Goal: Complete application form: Complete application form

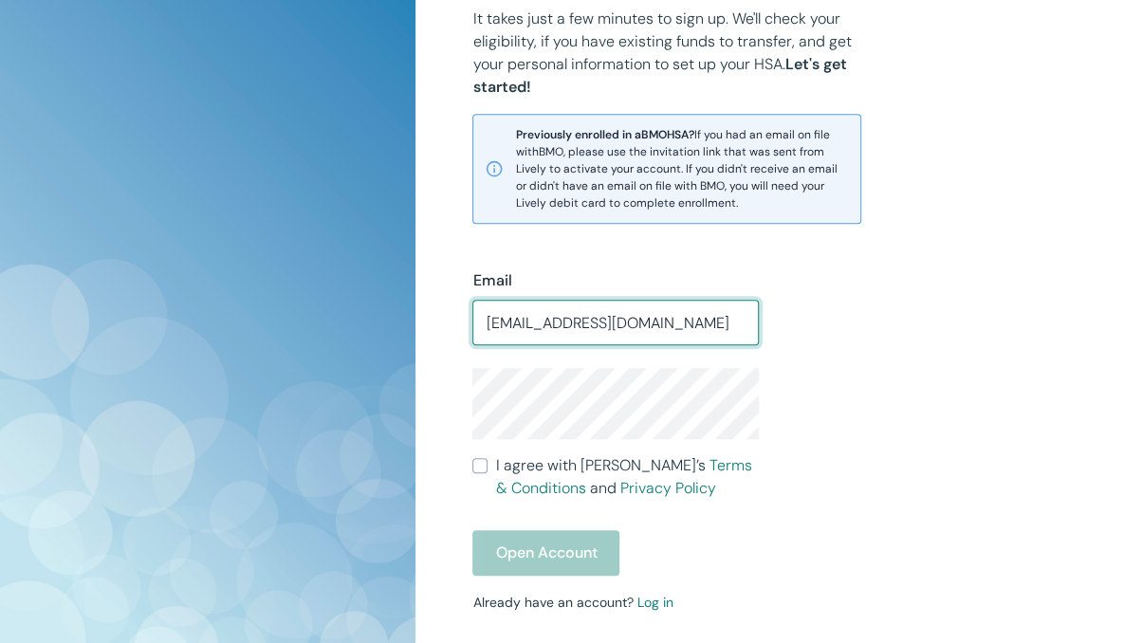
type input "leslierhebert@gmail.com"
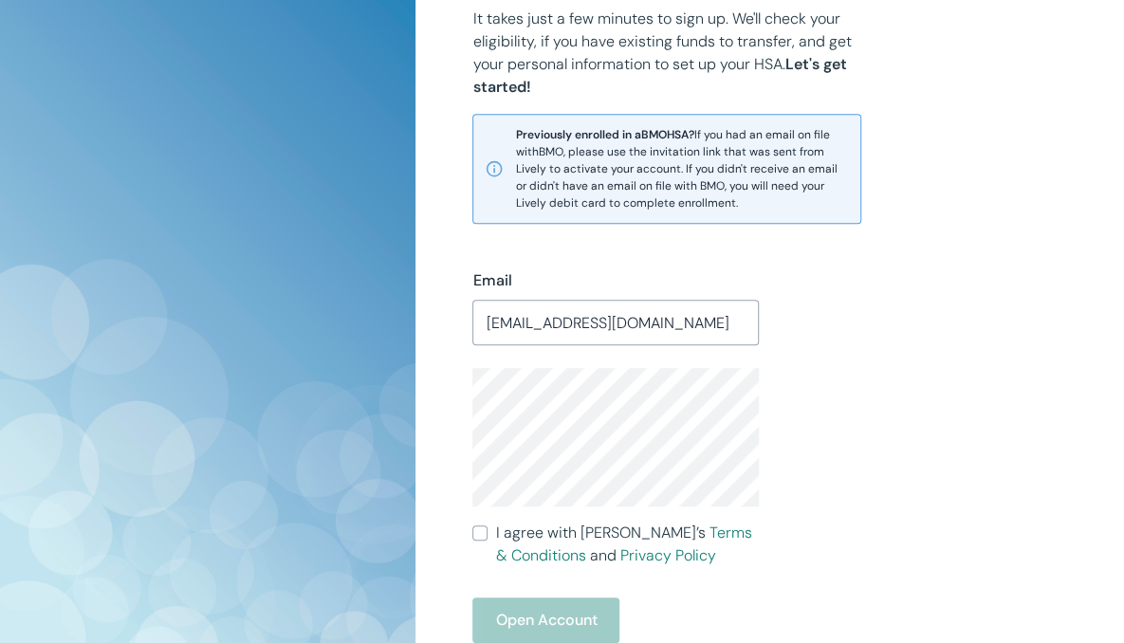
click at [472, 532] on input "I agree with Lively’s Terms & Conditions and Privacy Policy" at bounding box center [479, 533] width 15 height 15
checkbox input "true"
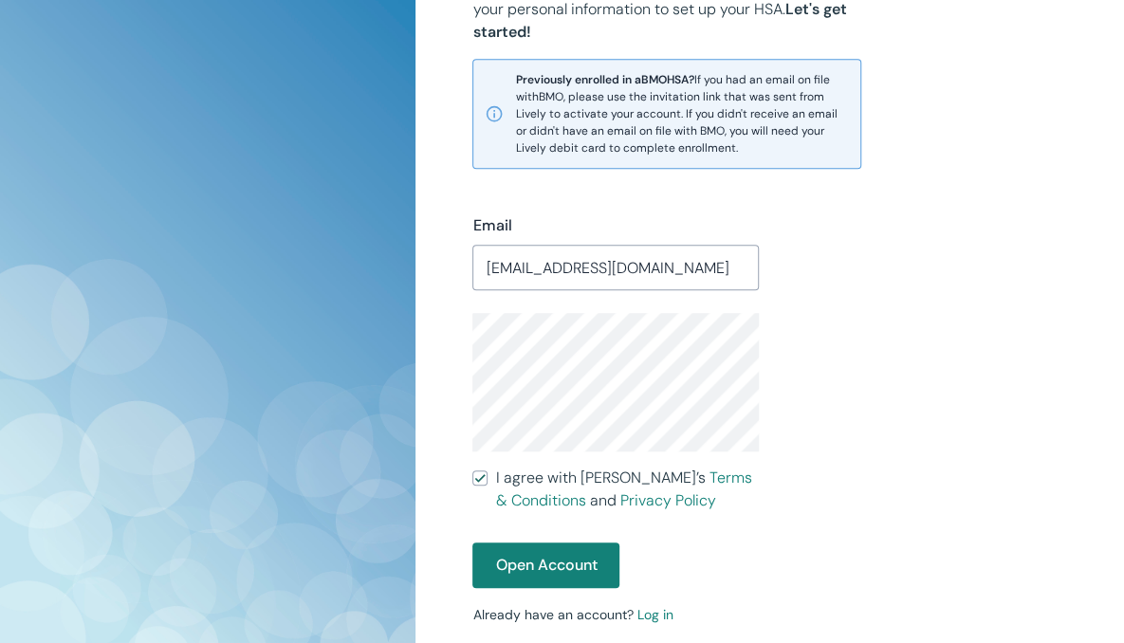
scroll to position [499, 0]
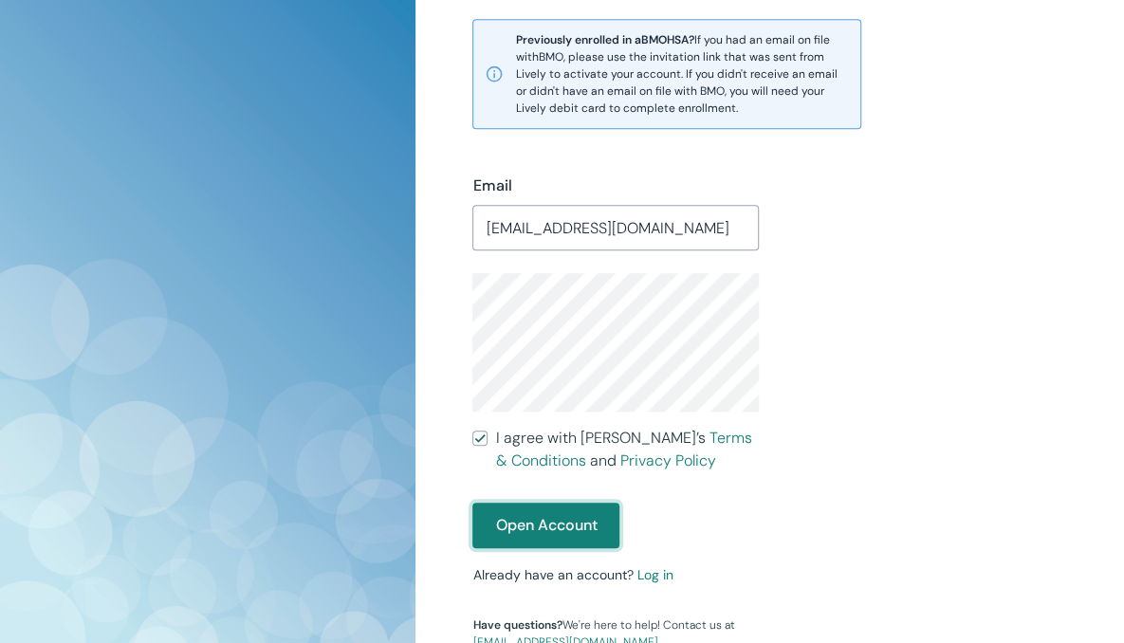
click at [603, 521] on button "Open Account" at bounding box center [545, 526] width 147 height 46
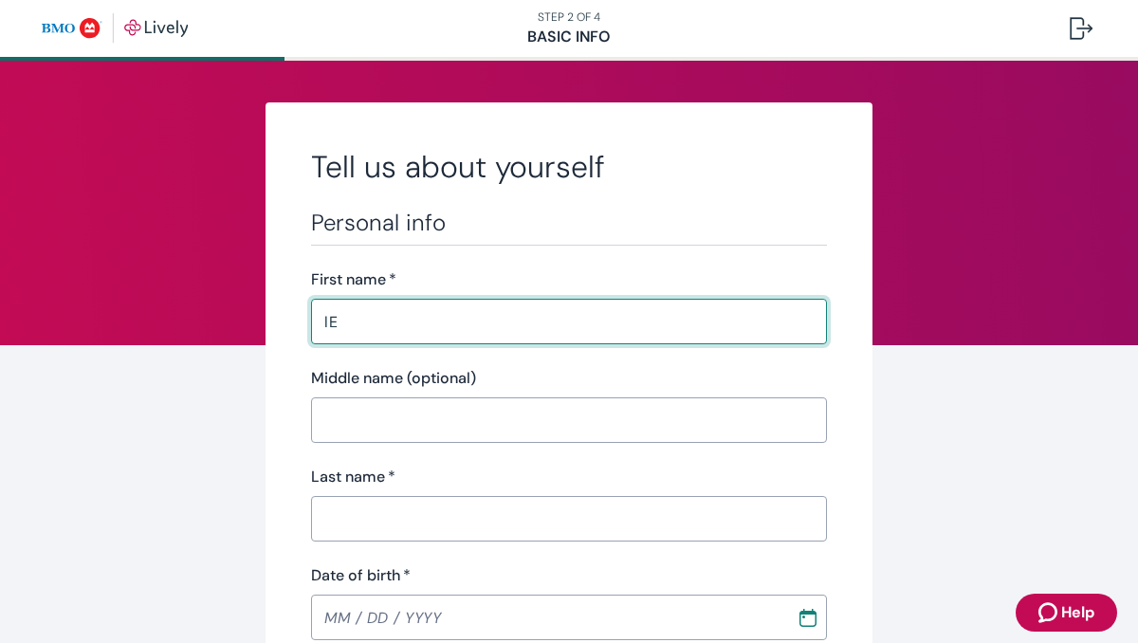
type input "l"
type input "[PERSON_NAME]"
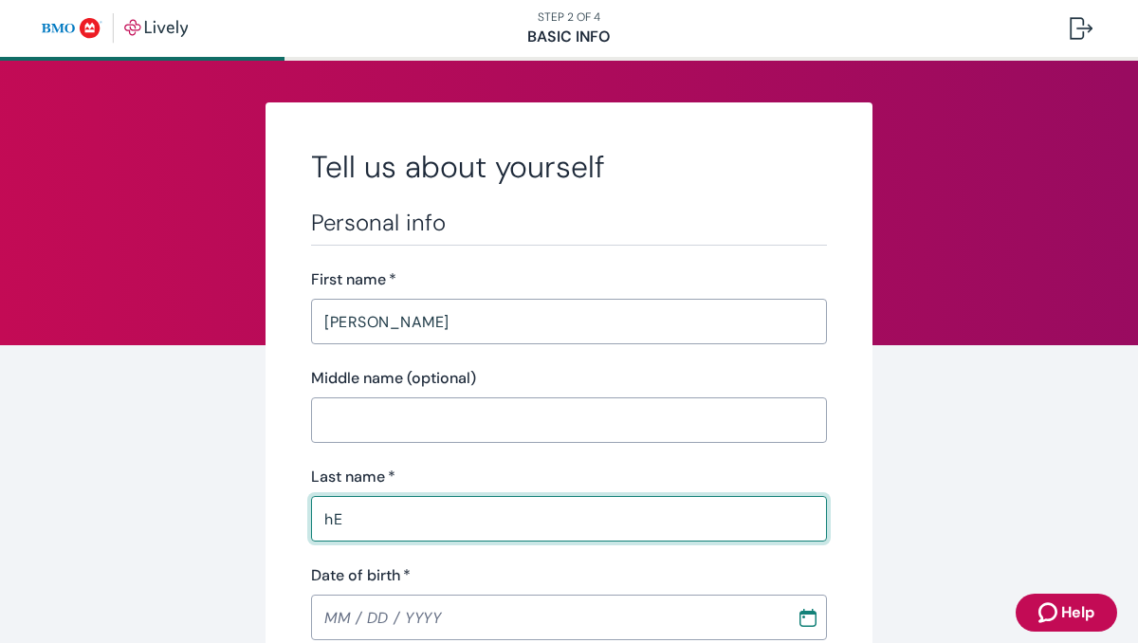
type input "h"
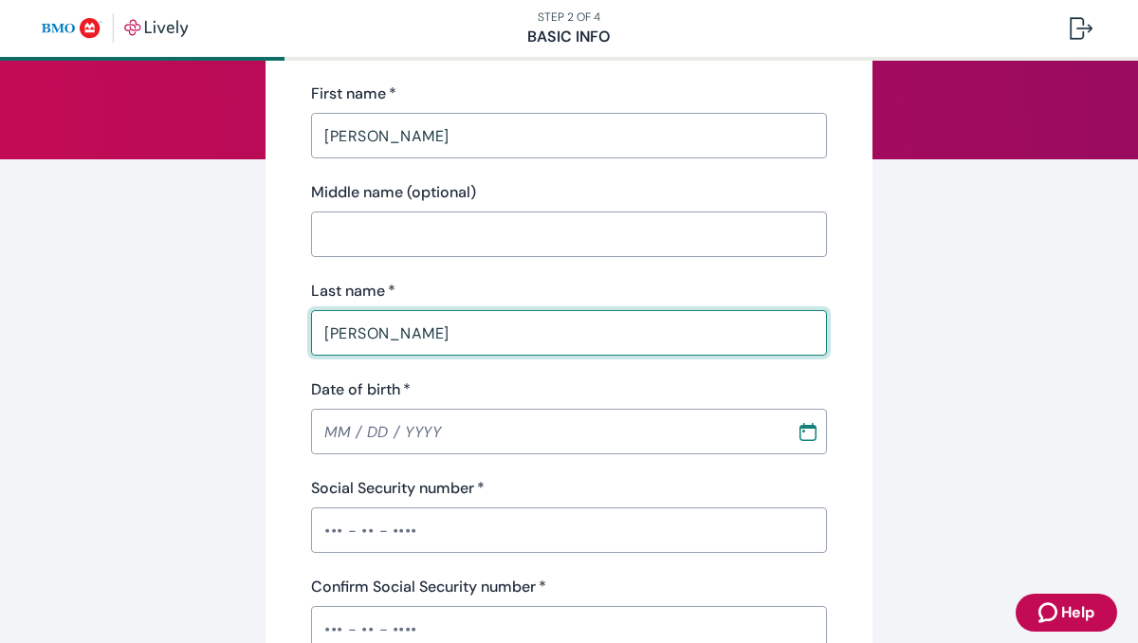
scroll to position [190, 0]
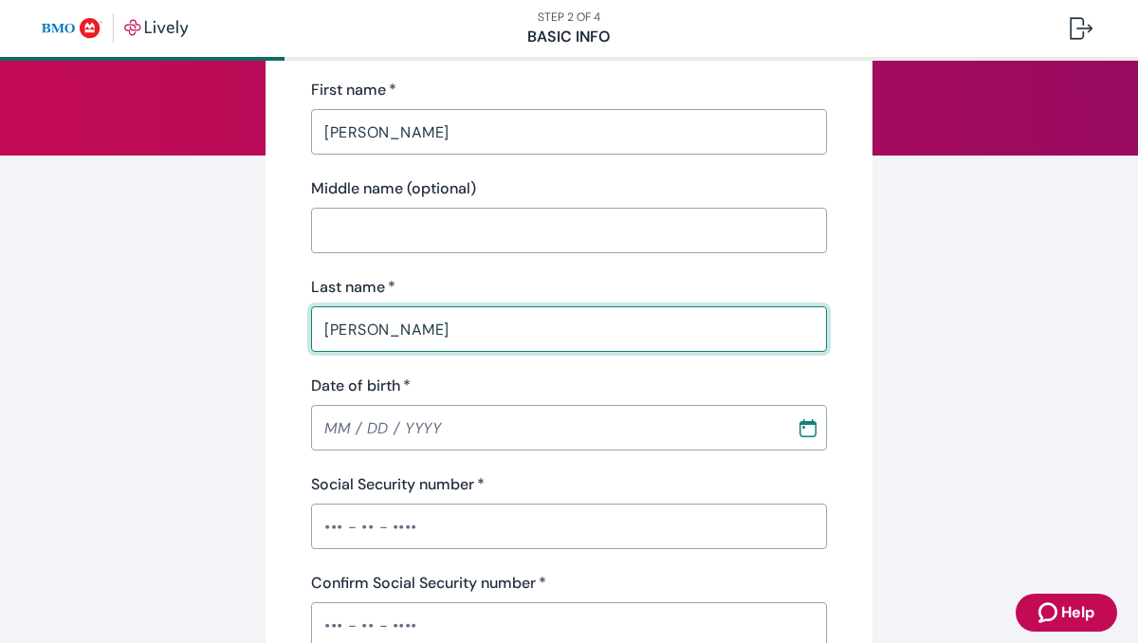
type input "[PERSON_NAME]"
click at [324, 428] on input "Date of birth   *" at bounding box center [547, 428] width 472 height 38
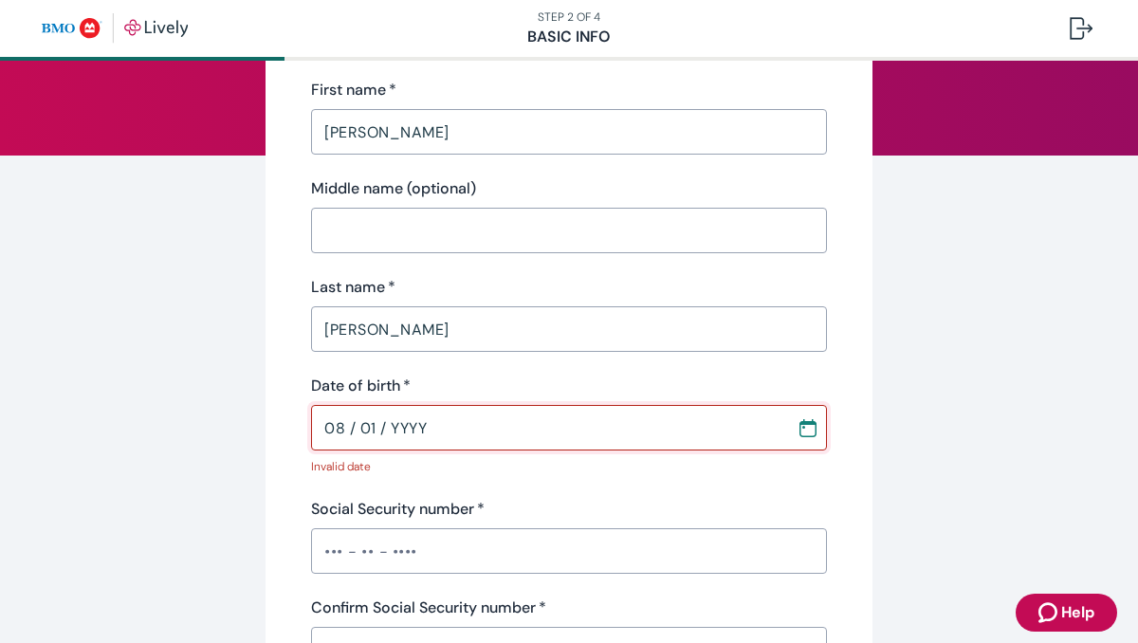
click at [343, 422] on input "08 / 01 / YYYY" at bounding box center [547, 428] width 472 height 38
click at [346, 421] on input "08 / 01 / YYYY" at bounding box center [547, 428] width 472 height 38
click at [351, 433] on input "08 / 01 / YYYY" at bounding box center [547, 428] width 472 height 38
drag, startPoint x: 352, startPoint y: 428, endPoint x: 372, endPoint y: 423, distance: 20.5
click at [372, 423] on input "08 / 01 / YYYY" at bounding box center [547, 428] width 472 height 38
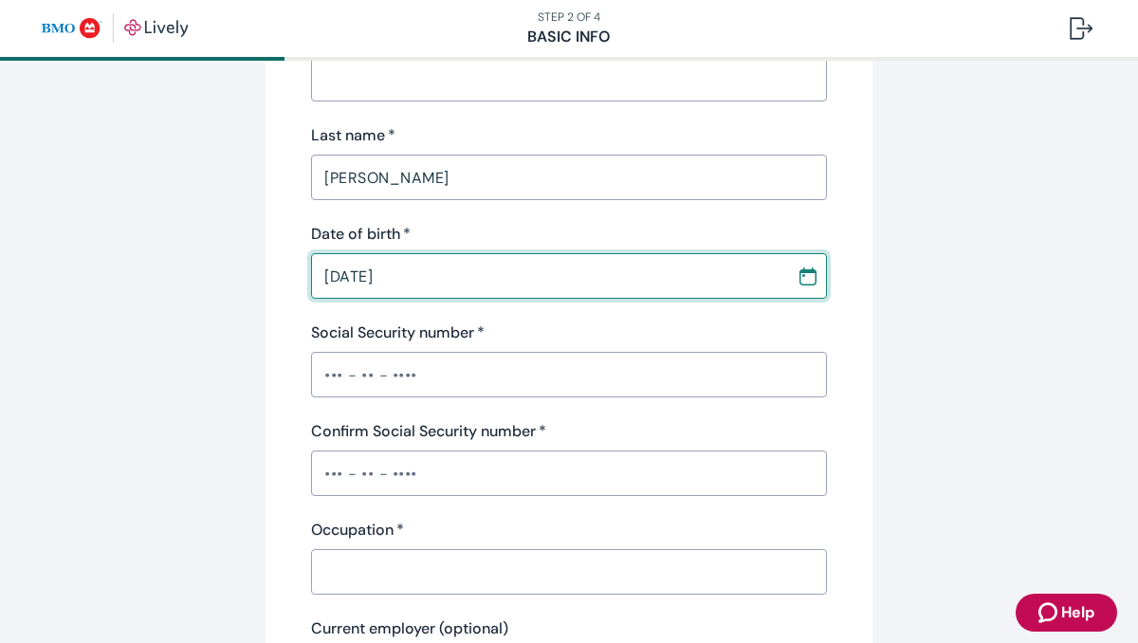
scroll to position [379, 0]
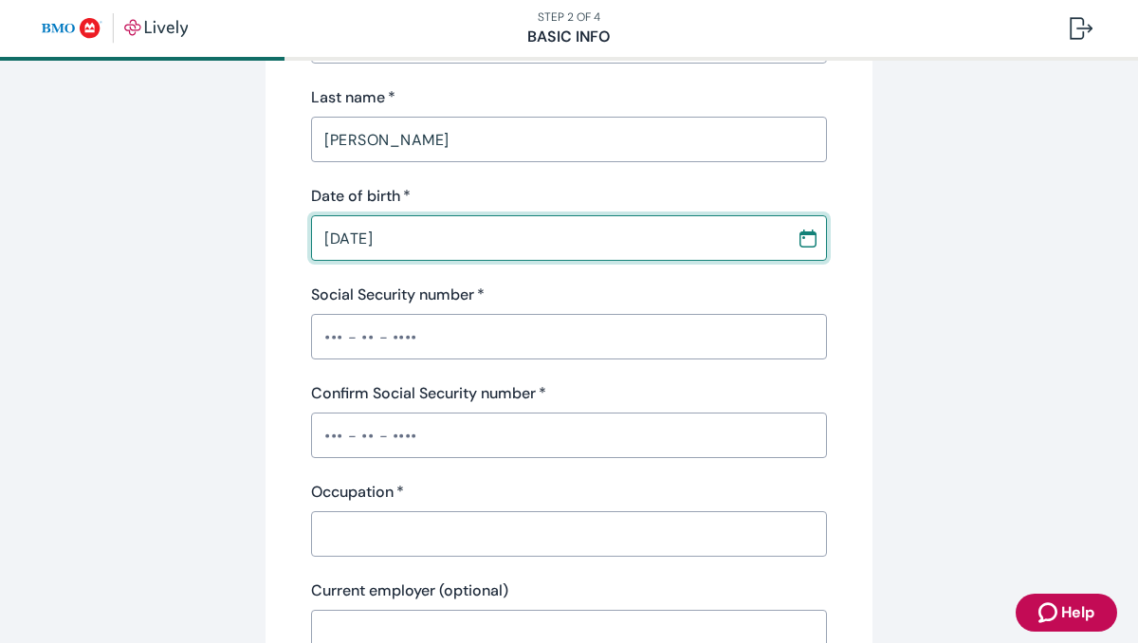
type input "[DATE]"
click at [378, 338] on input "Social Security number   *" at bounding box center [569, 337] width 516 height 38
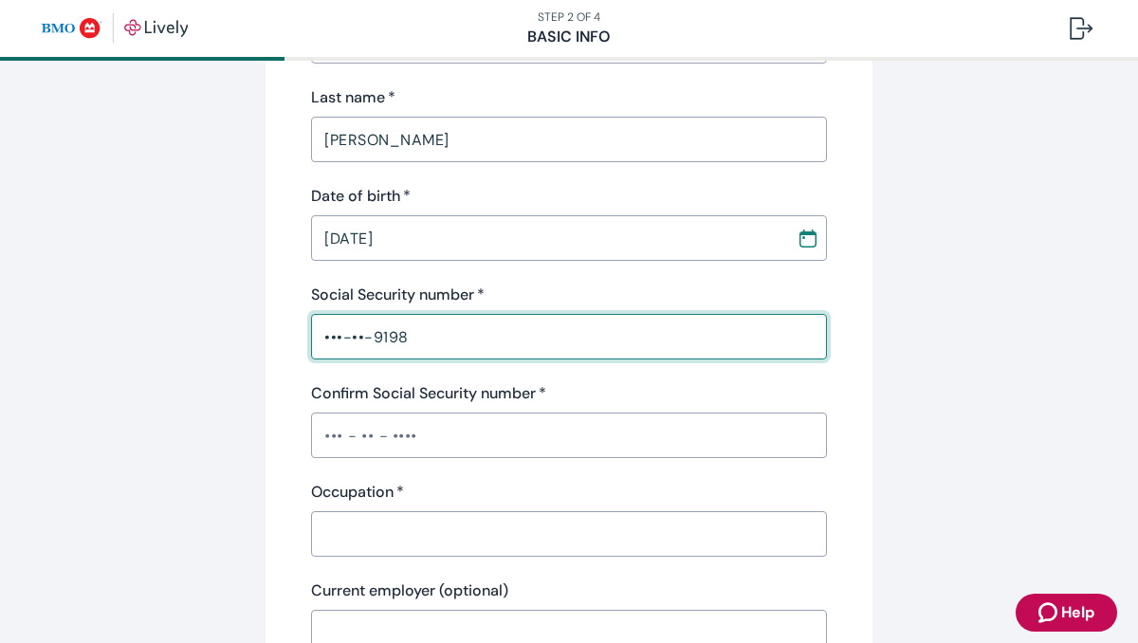
type input "•••-••-9198"
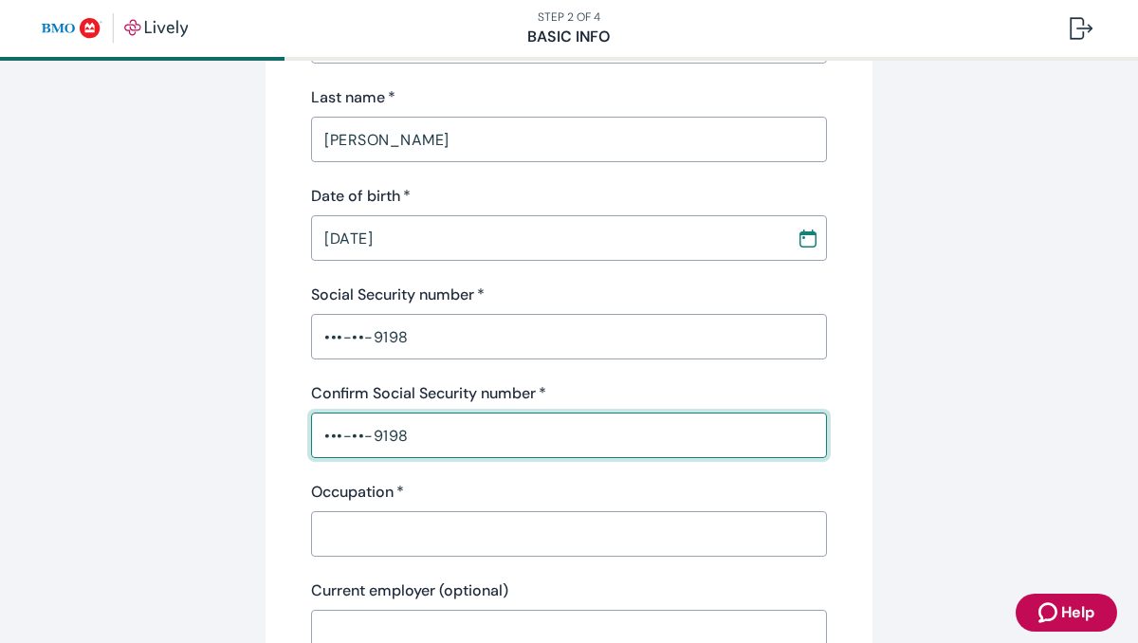
type input "•••-••-9198"
click at [376, 545] on input "Occupation   *" at bounding box center [569, 534] width 516 height 38
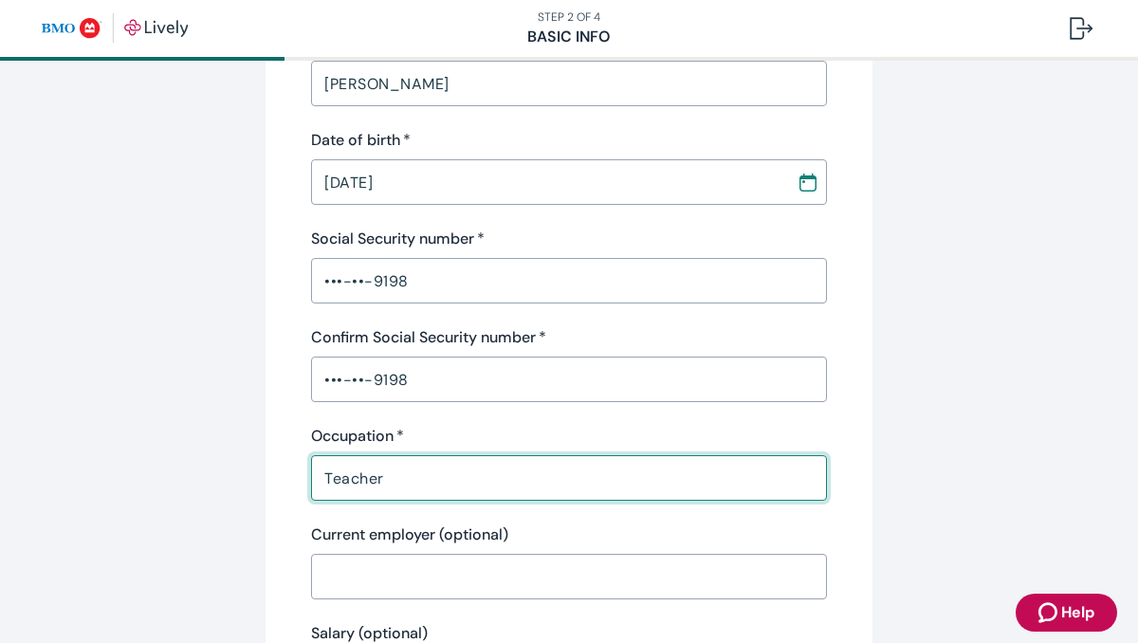
scroll to position [474, 0]
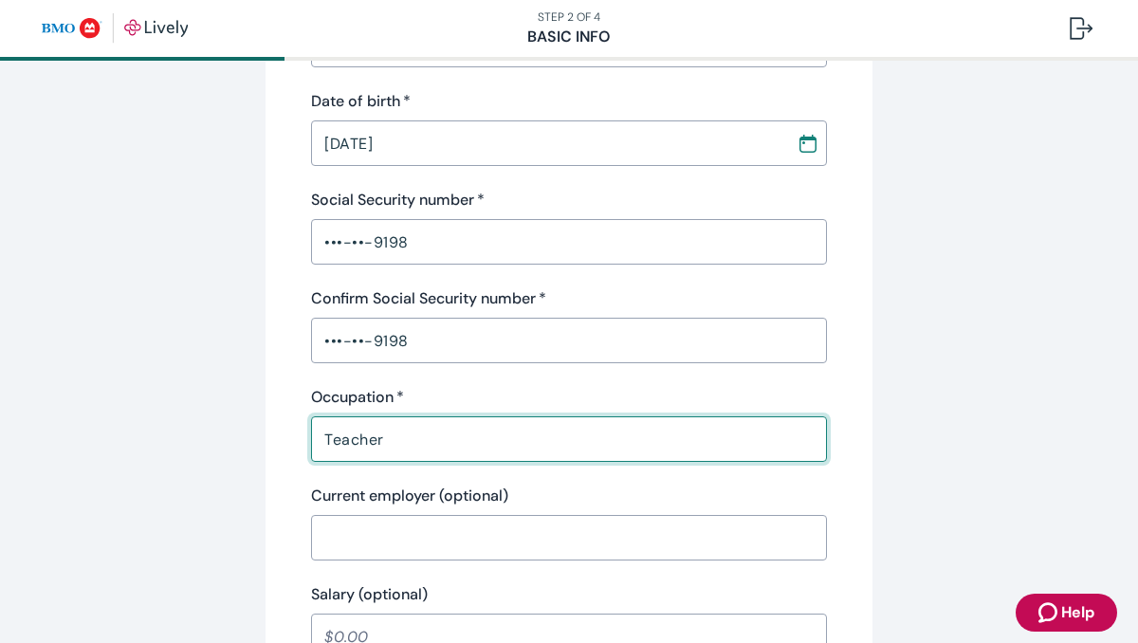
type input "Teacher"
click at [501, 525] on input "Current employer (optional)" at bounding box center [569, 538] width 516 height 38
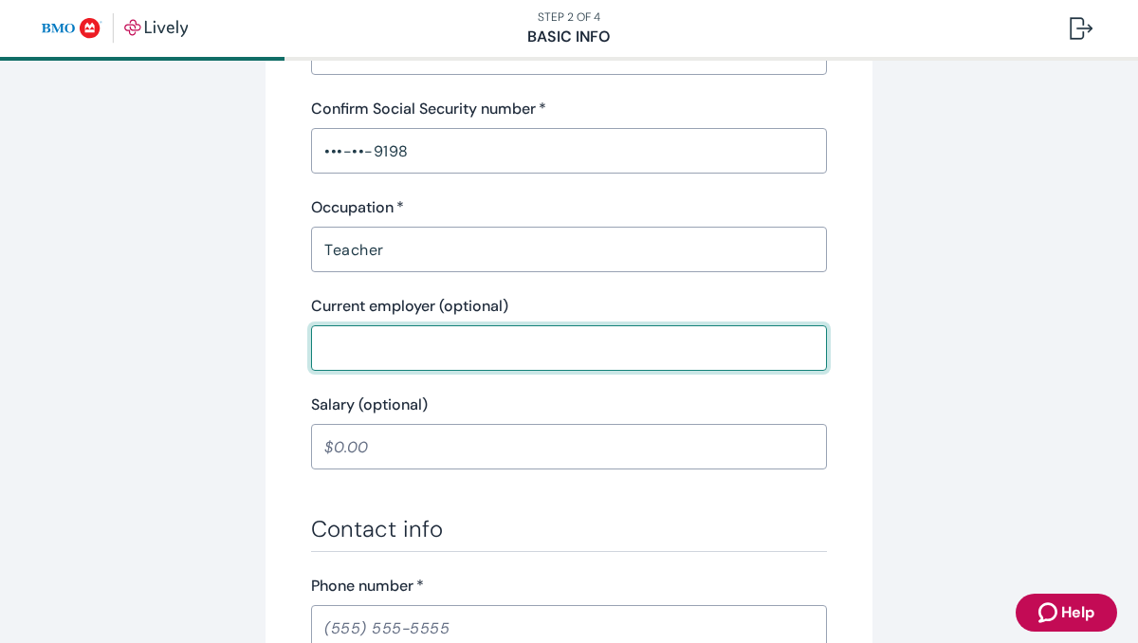
scroll to position [759, 0]
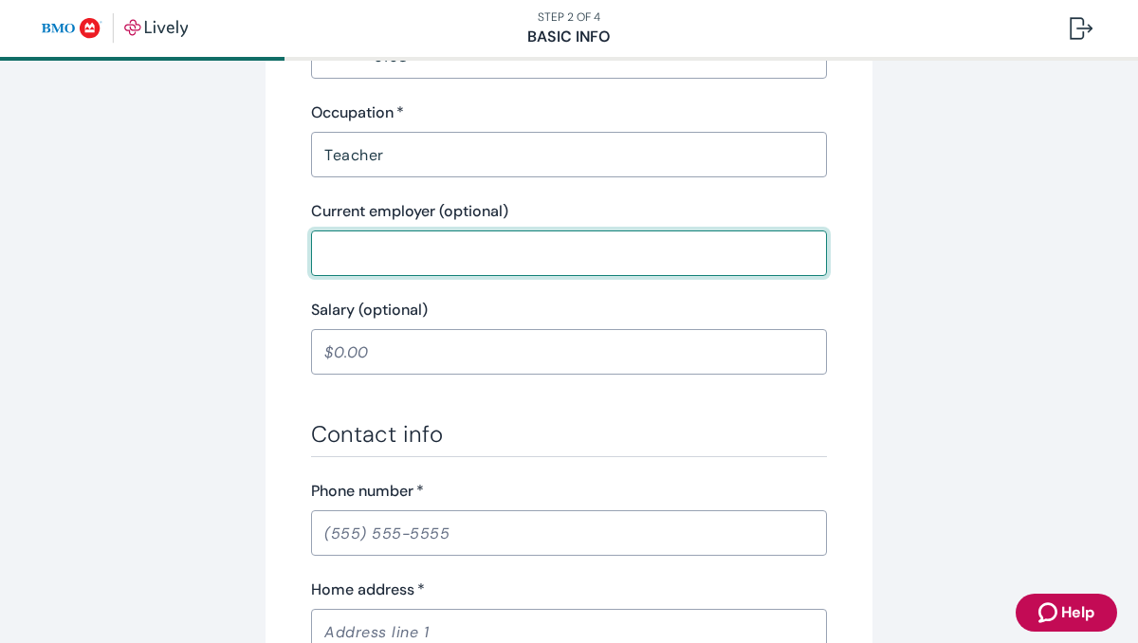
click at [327, 530] on input "Phone number   *" at bounding box center [569, 533] width 516 height 38
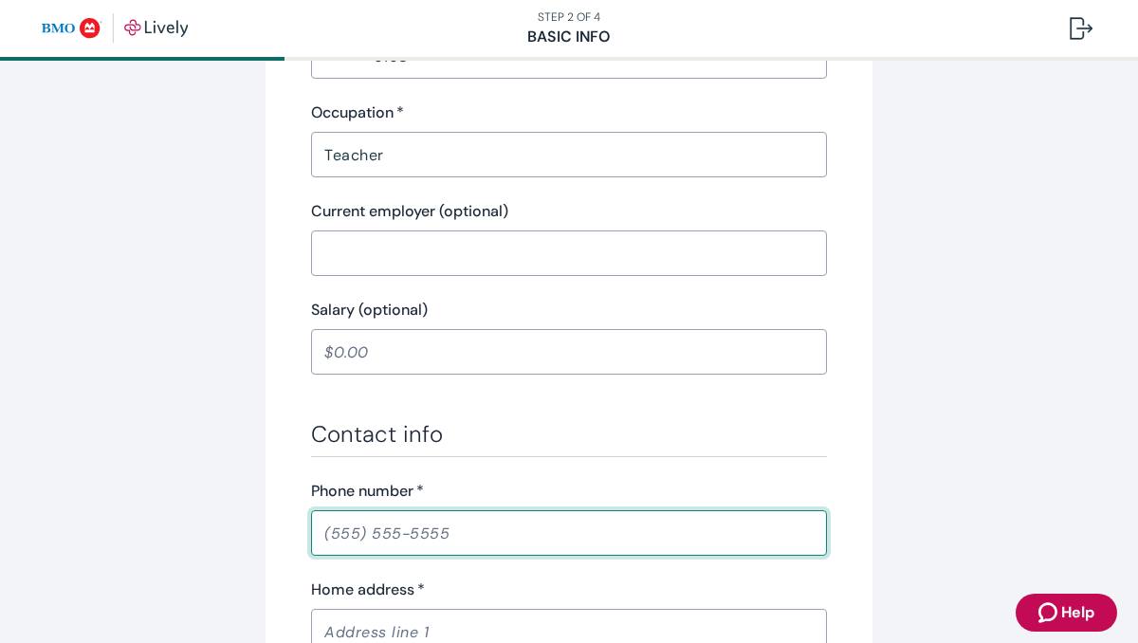
drag, startPoint x: 351, startPoint y: 536, endPoint x: 275, endPoint y: 511, distance: 79.8
click at [275, 511] on div "Tell us about yourself Personal info First name   * [PERSON_NAME] ​ Middle name…" at bounding box center [569, 229] width 607 height 1770
click at [332, 528] on input "Phone number   *" at bounding box center [569, 533] width 516 height 38
click at [321, 538] on input "Phone number   *" at bounding box center [569, 533] width 516 height 38
click at [351, 533] on input "Phone number   *" at bounding box center [569, 533] width 516 height 38
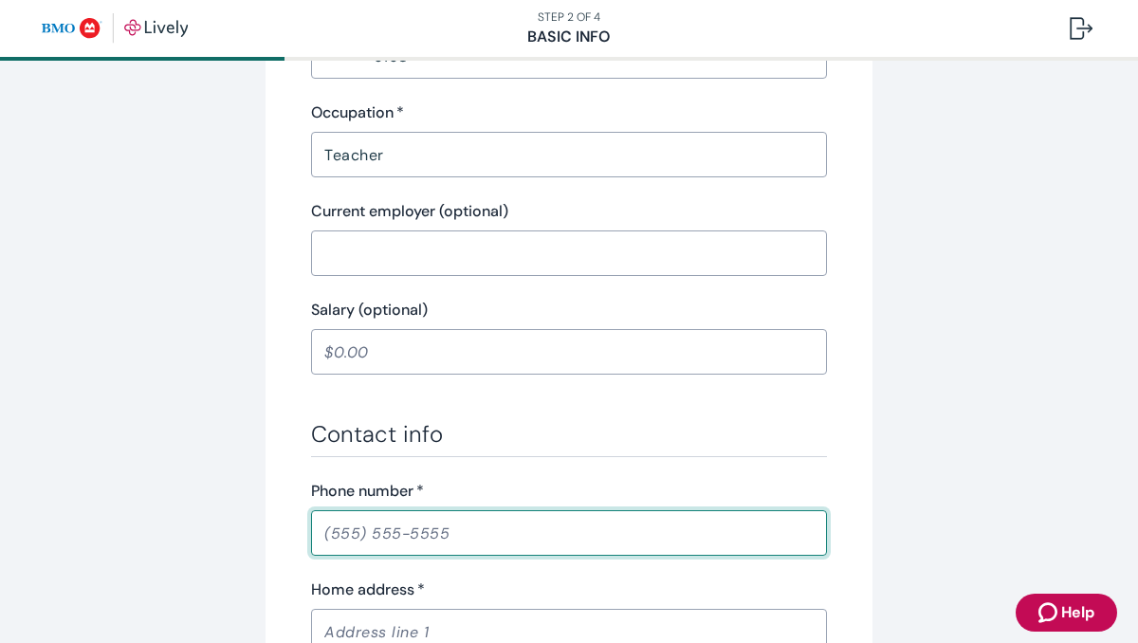
drag, startPoint x: 343, startPoint y: 529, endPoint x: 361, endPoint y: 530, distance: 18.0
click at [343, 529] on input "Phone number   *" at bounding box center [569, 533] width 516 height 38
click at [342, 534] on input "Phone number   *" at bounding box center [569, 533] width 516 height 38
click at [333, 526] on input "Phone number   *" at bounding box center [569, 533] width 516 height 38
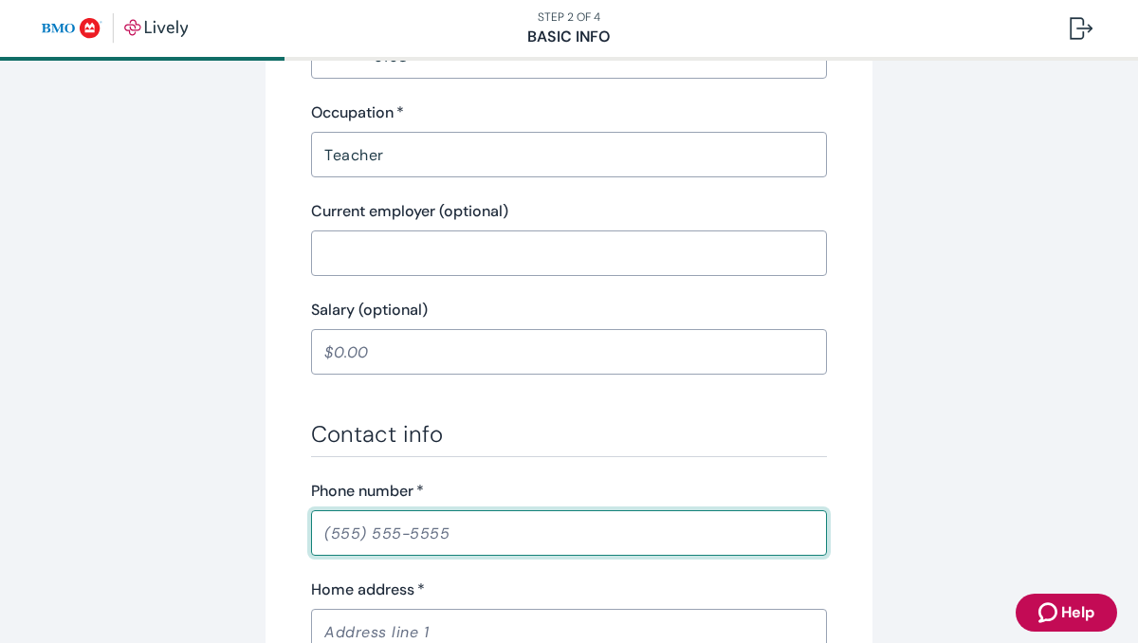
click at [333, 526] on input "Phone number   *" at bounding box center [569, 533] width 516 height 38
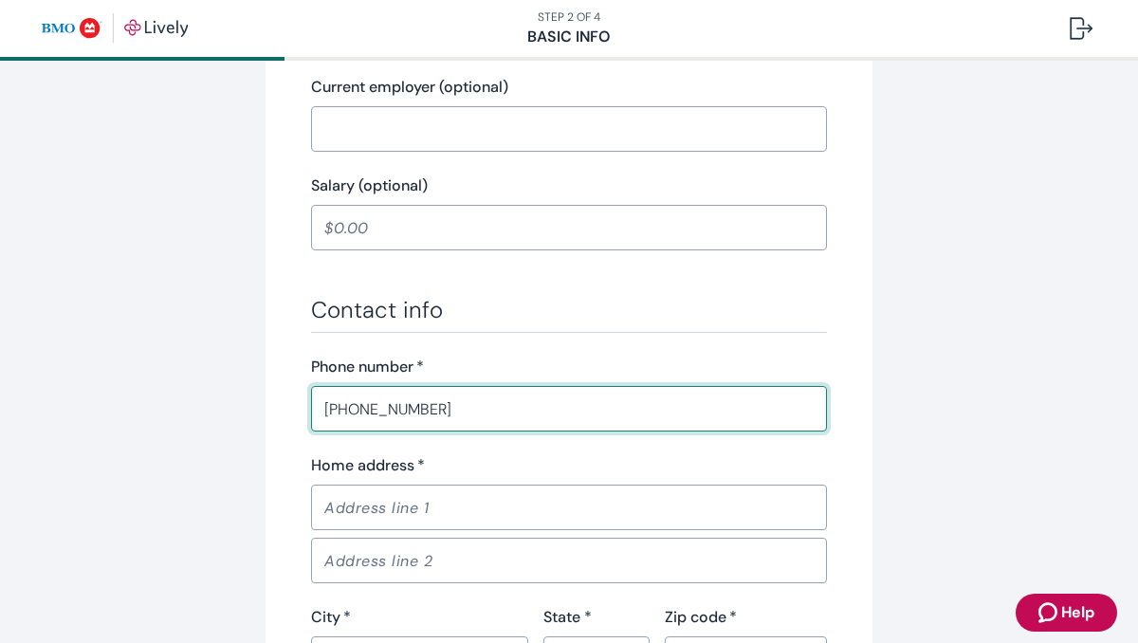
scroll to position [949, 0]
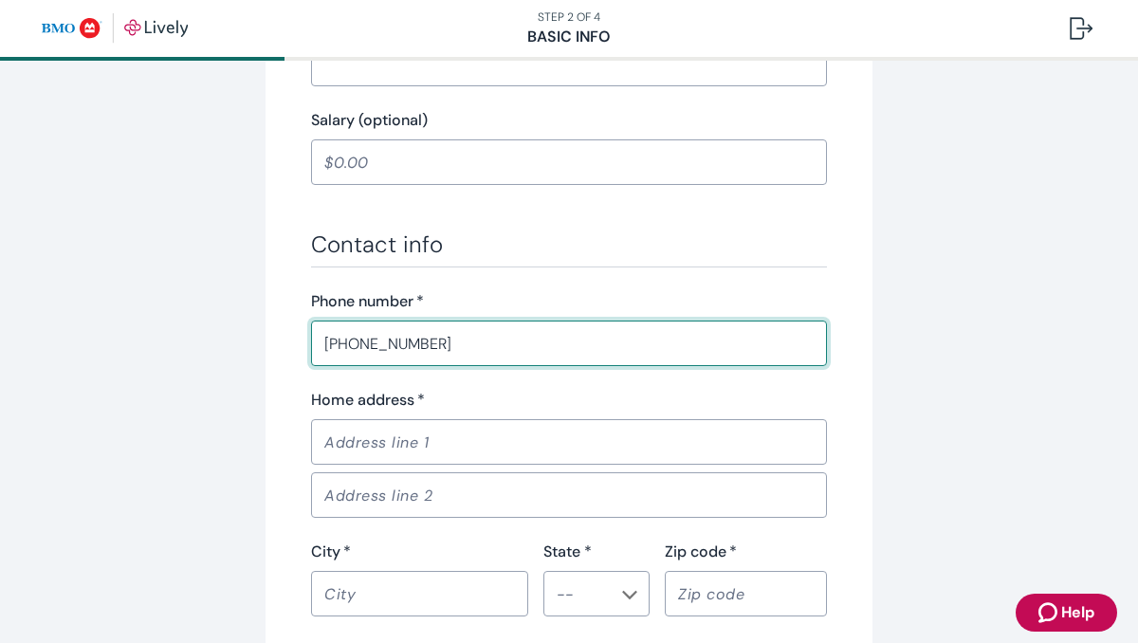
type input "[PHONE_NUMBER]"
click at [402, 448] on input "Home address   *" at bounding box center [569, 442] width 516 height 38
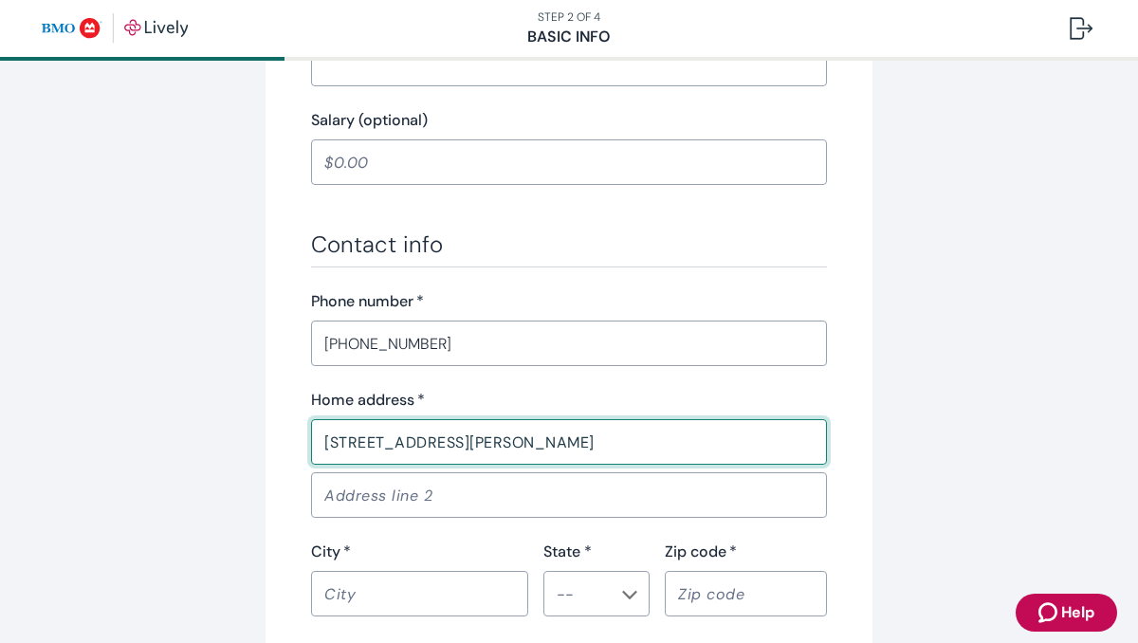
type input "[STREET_ADDRESS][PERSON_NAME]"
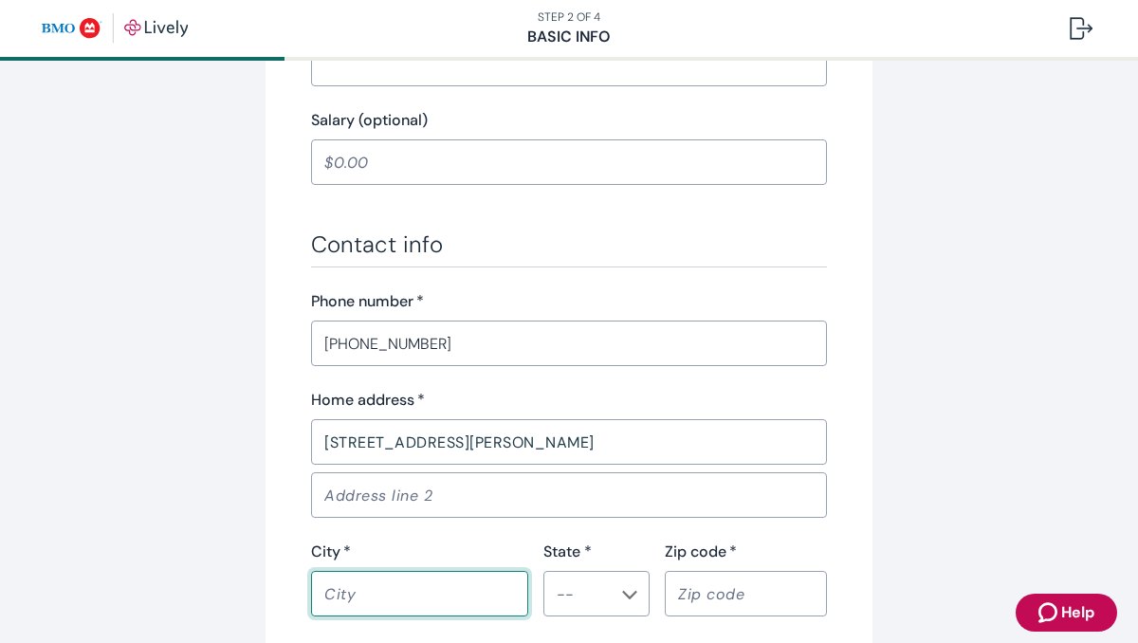
type input "s"
type input "SAINT [PERSON_NAME]"
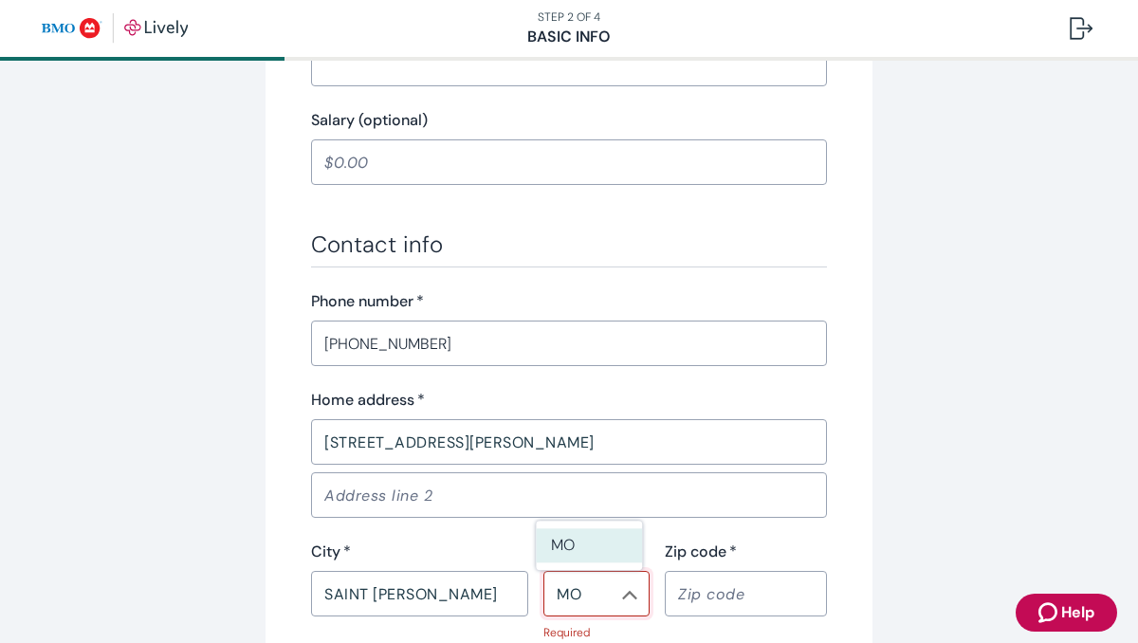
type input "MO"
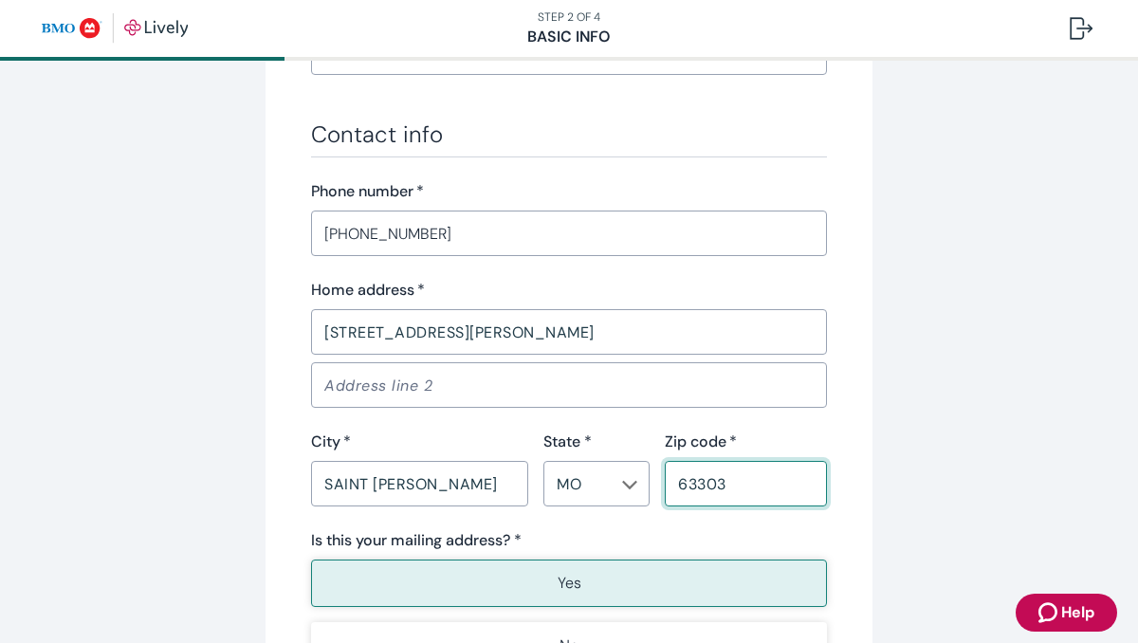
scroll to position [1138, 0]
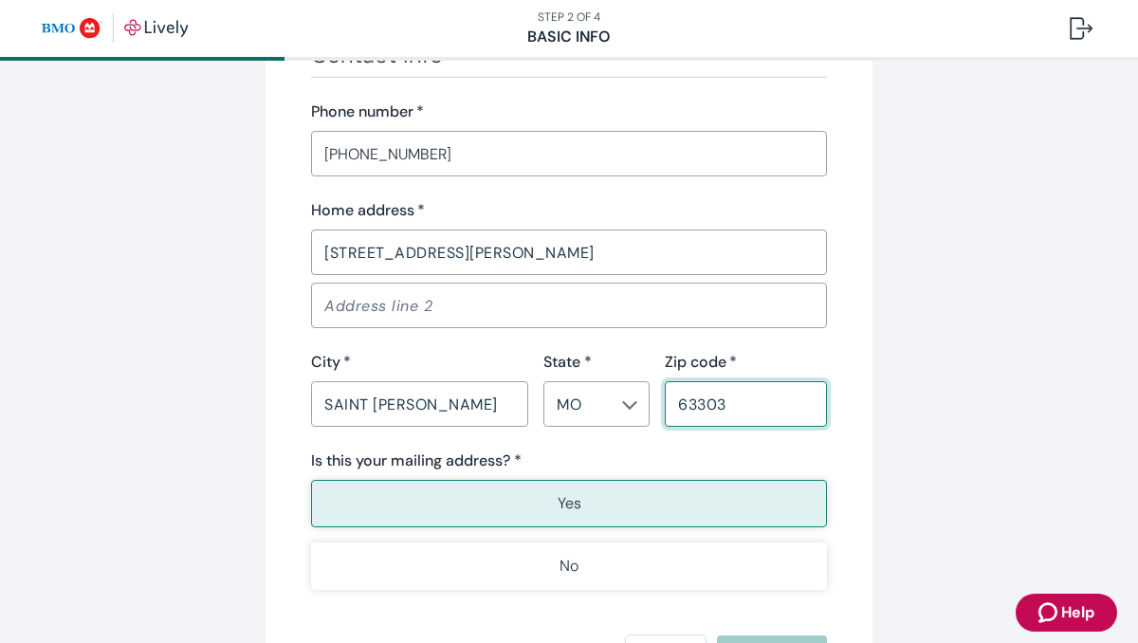
type input "63303"
click at [563, 488] on button "Yes" at bounding box center [569, 503] width 516 height 47
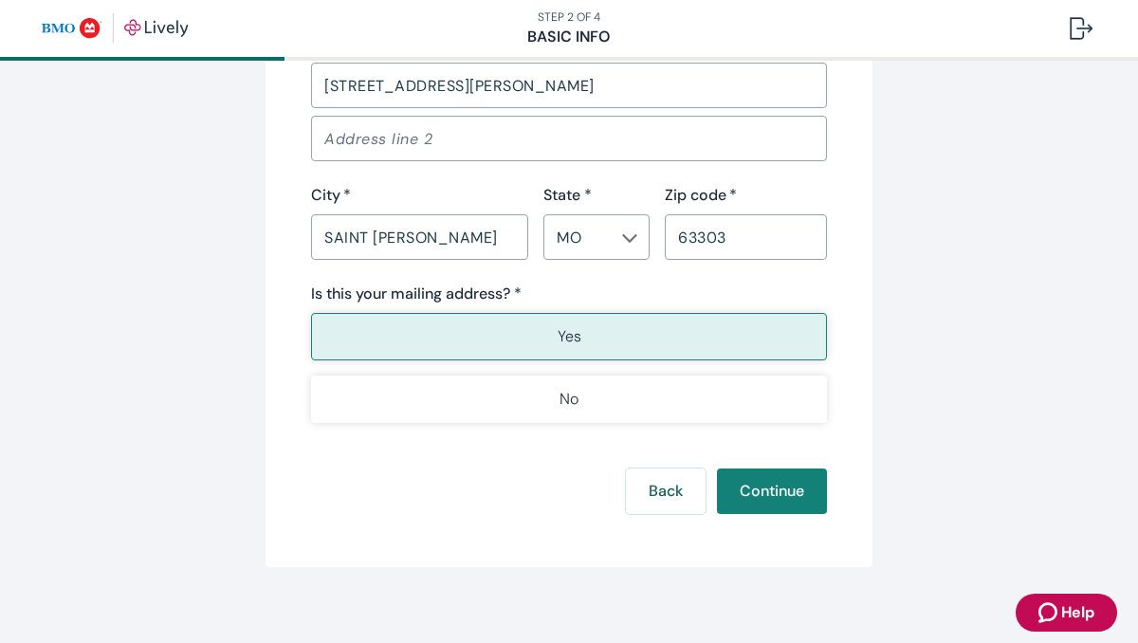
scroll to position [1318, 0]
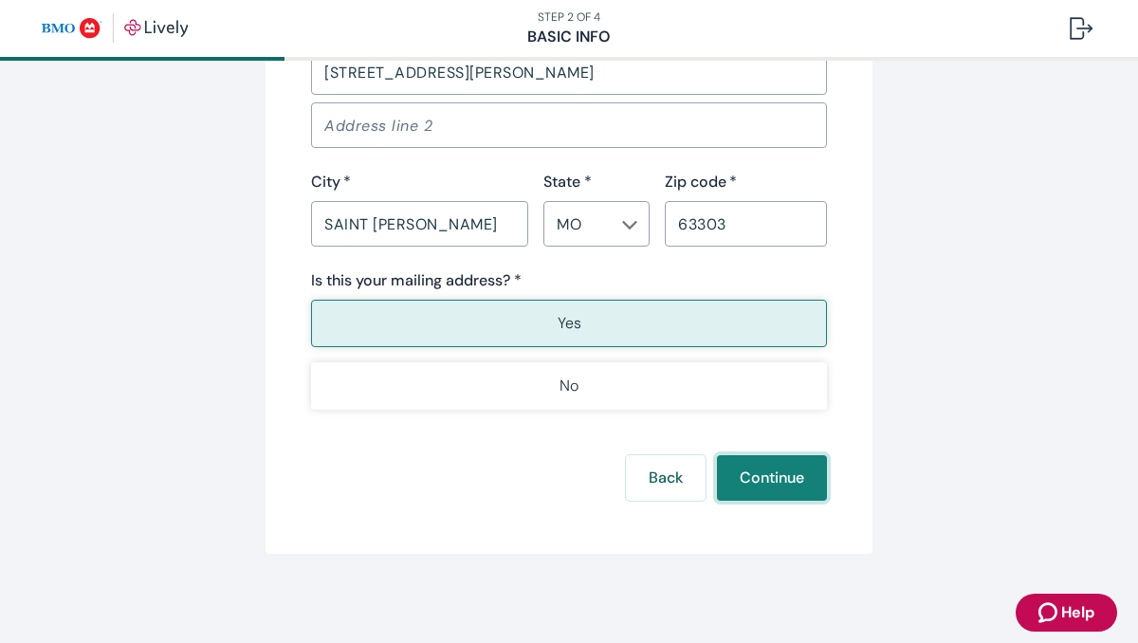
click at [758, 461] on button "Continue" at bounding box center [772, 478] width 110 height 46
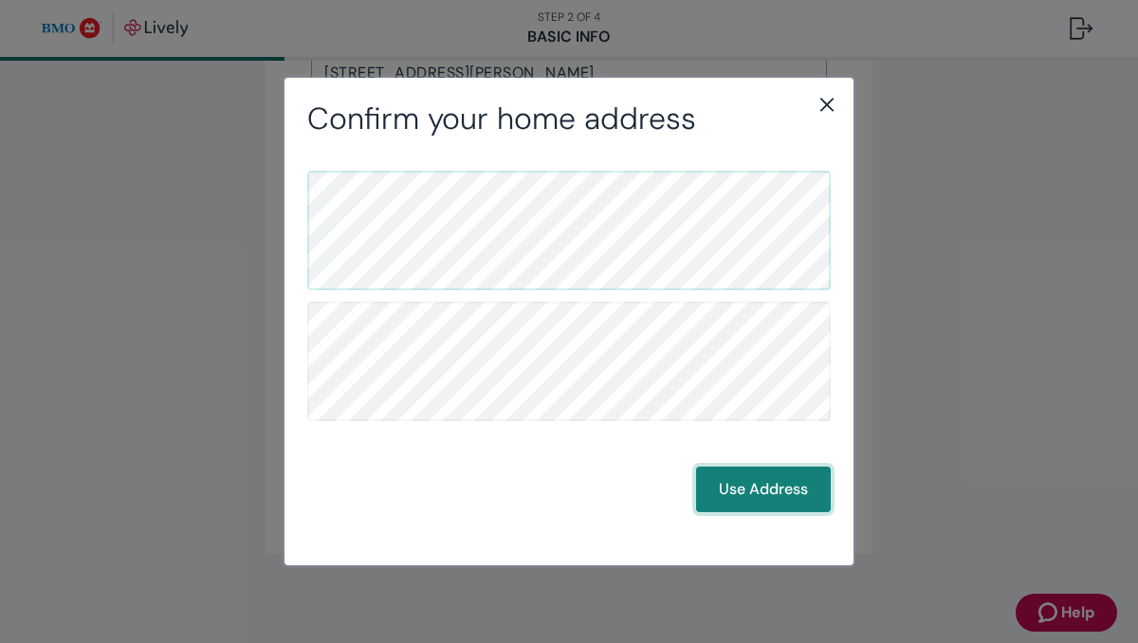
click at [770, 477] on button "Use Address" at bounding box center [763, 490] width 135 height 46
click at [746, 489] on button "Use Address" at bounding box center [763, 490] width 135 height 46
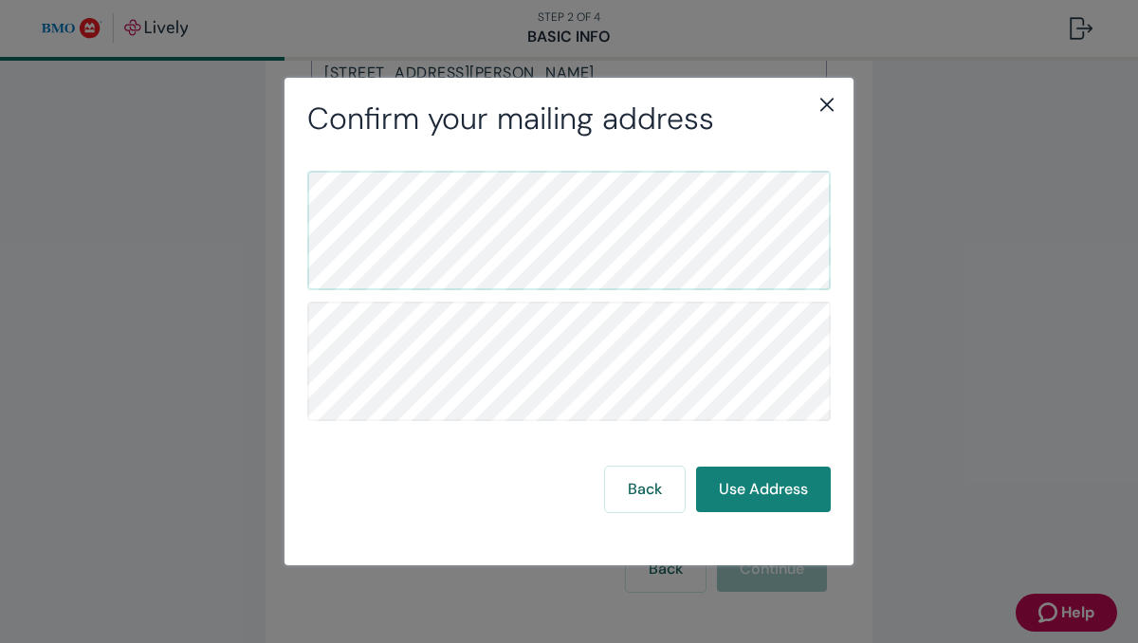
click at [827, 106] on icon "close" at bounding box center [827, 104] width 23 height 23
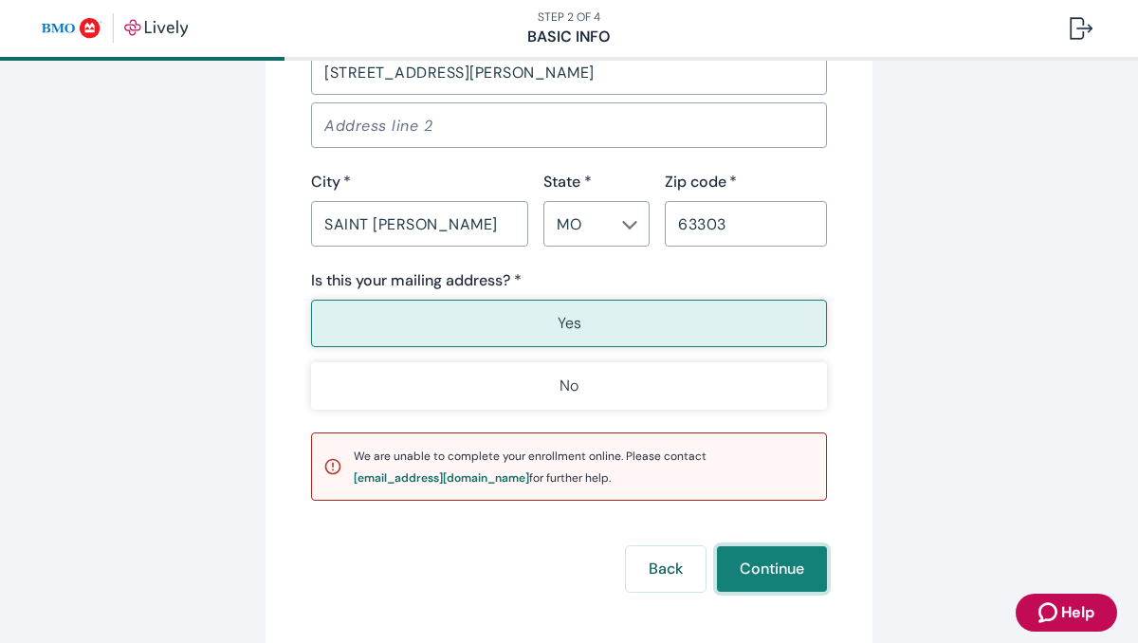
click at [745, 562] on button "Continue" at bounding box center [772, 569] width 110 height 46
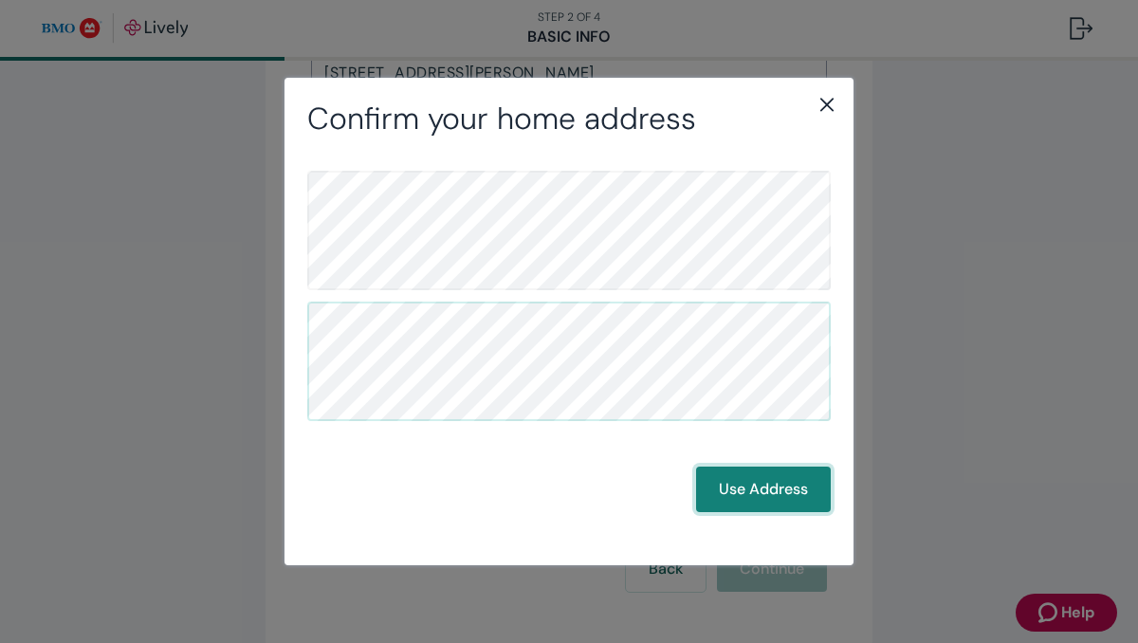
click at [747, 501] on button "Use Address" at bounding box center [763, 490] width 135 height 46
click at [831, 85] on div "Confirm your mailing address Back Use Address" at bounding box center [569, 322] width 569 height 488
click at [827, 100] on icon "close" at bounding box center [827, 104] width 23 height 23
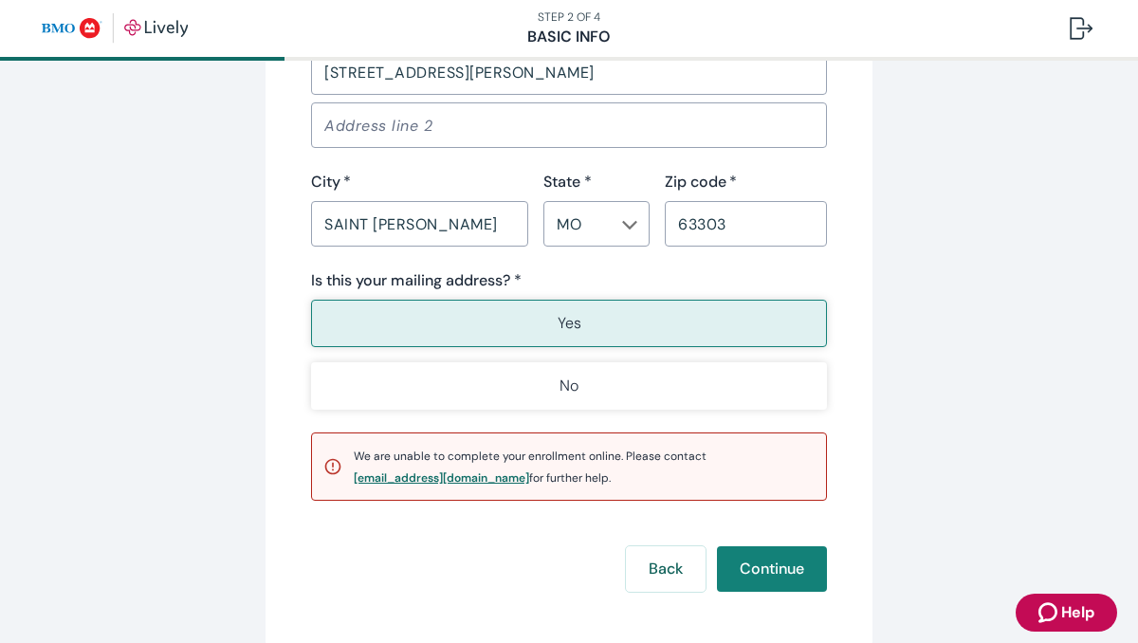
click at [354, 477] on div "[EMAIL_ADDRESS][DOMAIN_NAME]" at bounding box center [441, 477] width 175 height 11
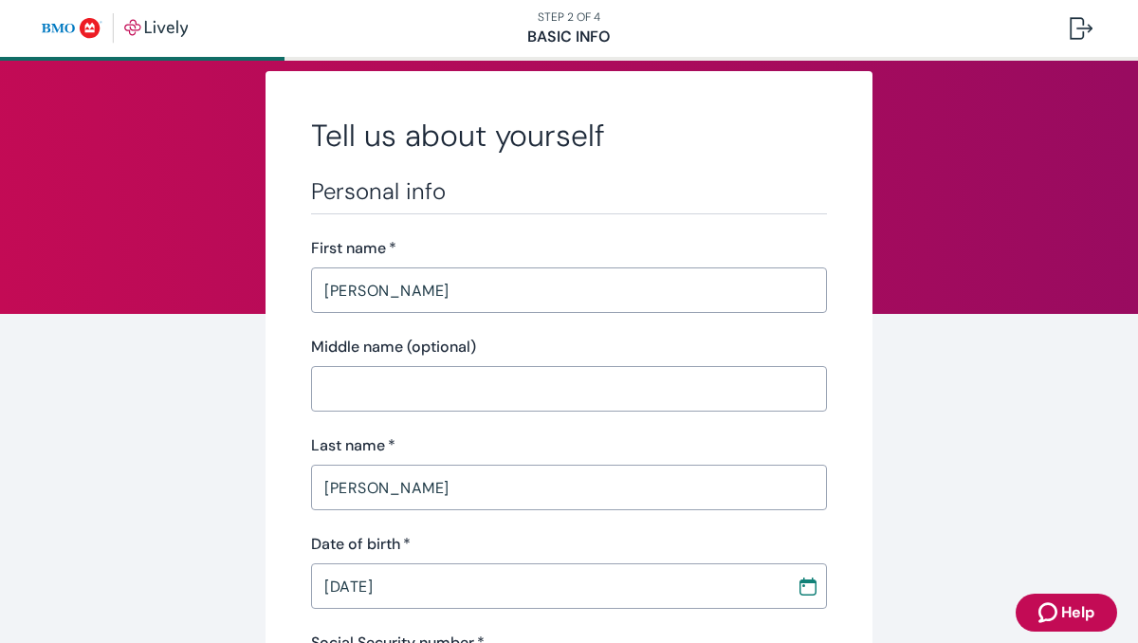
scroll to position [0, 0]
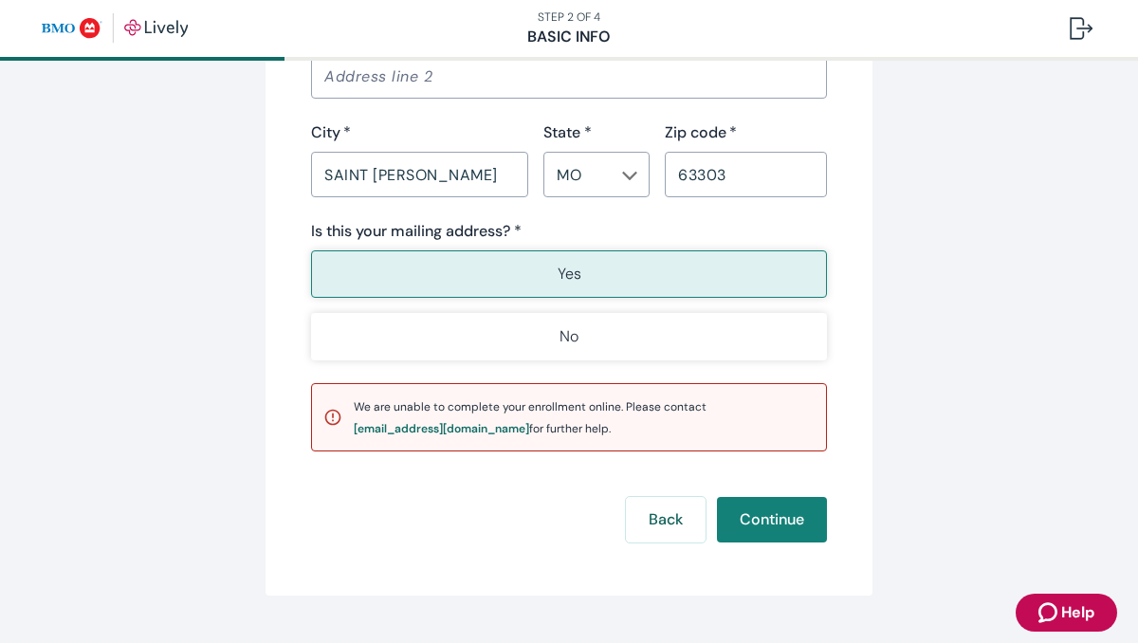
scroll to position [1409, 0]
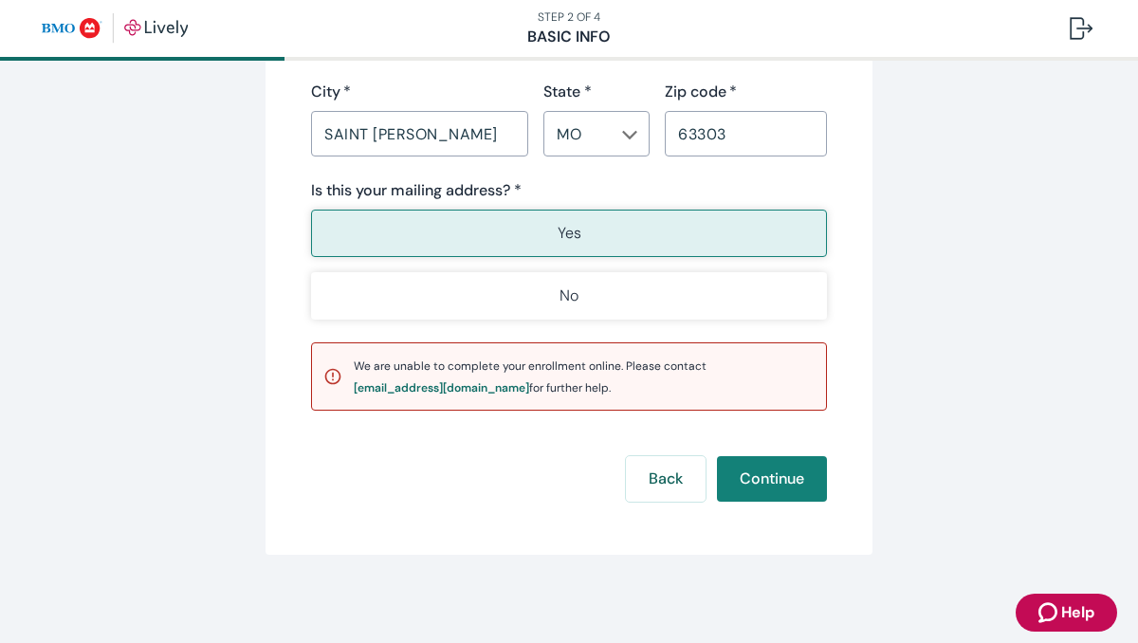
click at [675, 225] on button "Yes" at bounding box center [569, 233] width 516 height 47
drag, startPoint x: 598, startPoint y: 216, endPoint x: 541, endPoint y: 221, distance: 57.1
click at [541, 221] on button "Yes" at bounding box center [569, 233] width 516 height 47
click at [558, 225] on p "Yes" at bounding box center [570, 233] width 24 height 23
type button "true"
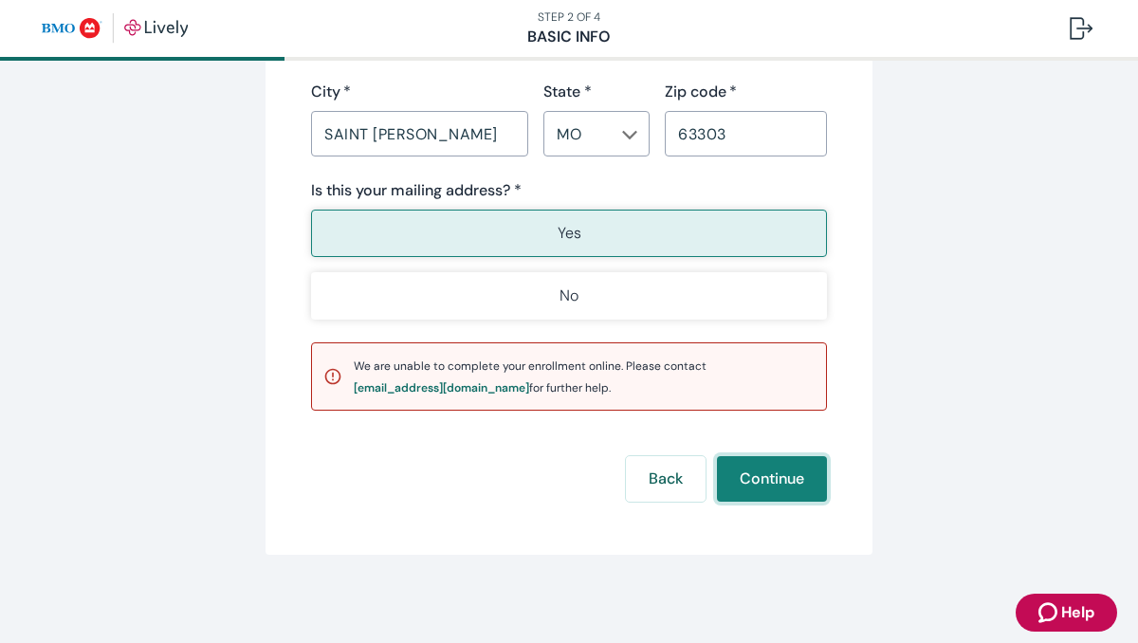
click at [752, 475] on button "Continue" at bounding box center [772, 479] width 110 height 46
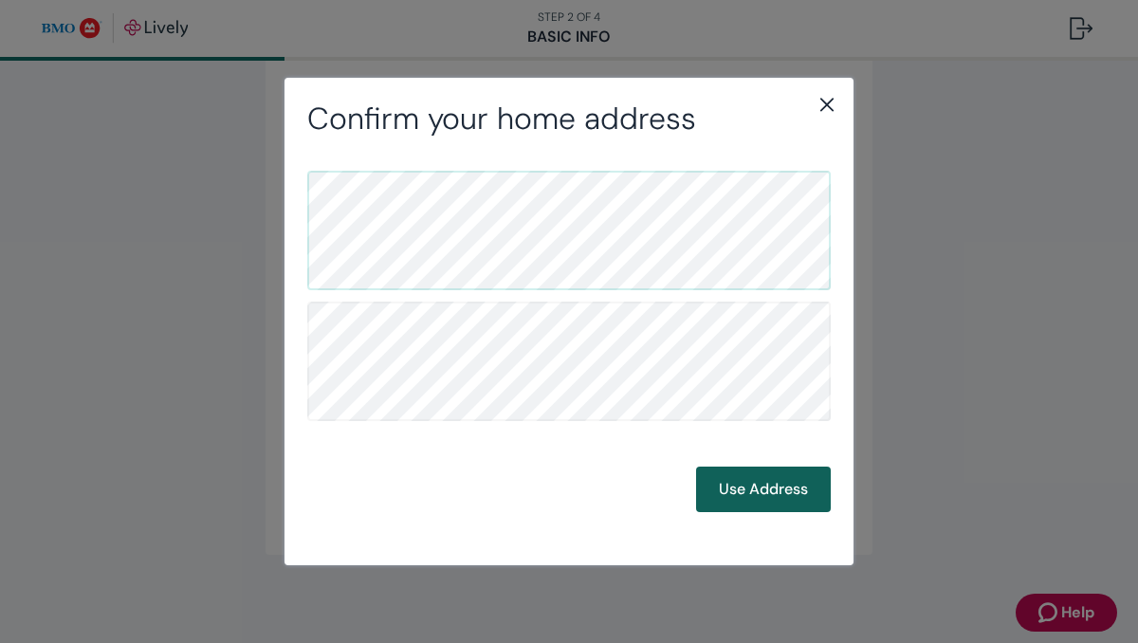
click at [747, 490] on button "Use Address" at bounding box center [763, 490] width 135 height 46
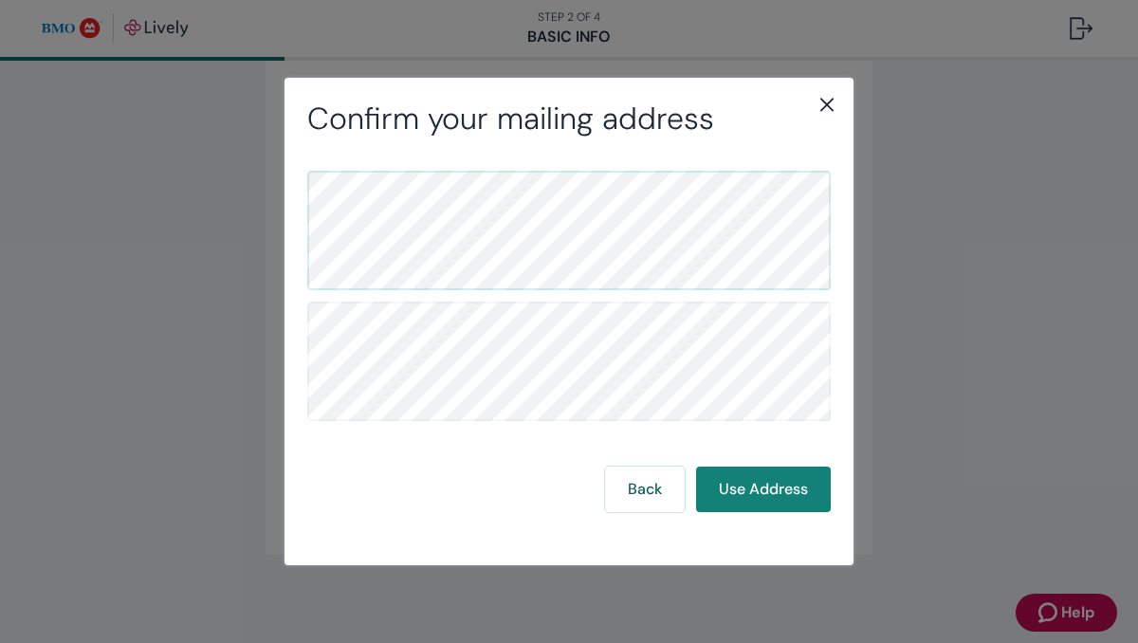
click at [820, 105] on icon "close" at bounding box center [827, 104] width 23 height 23
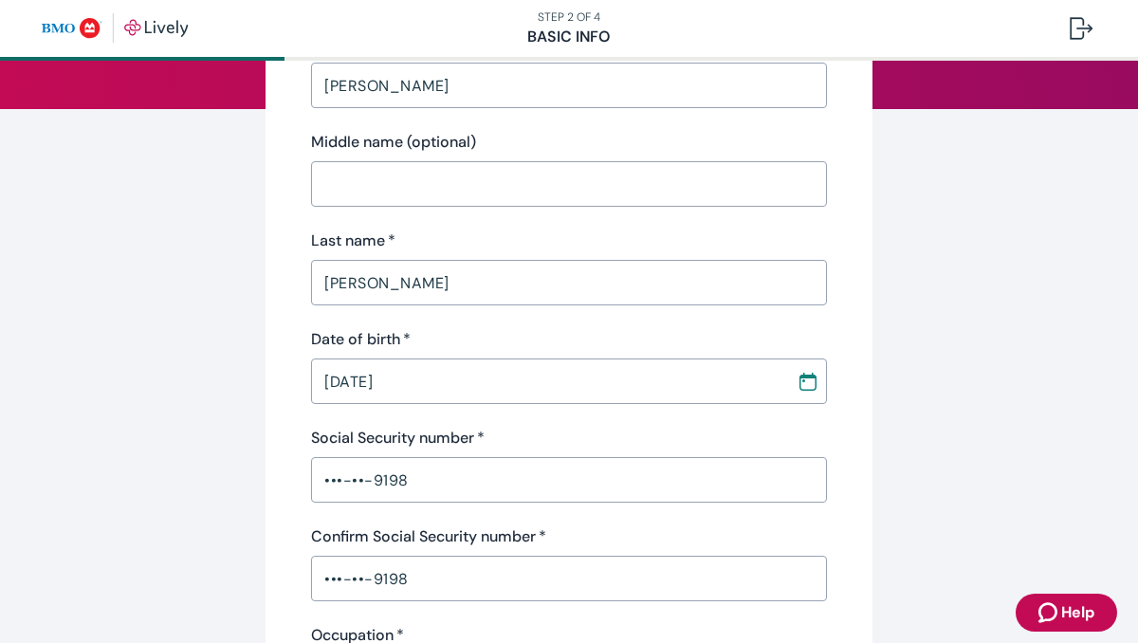
scroll to position [190, 0]
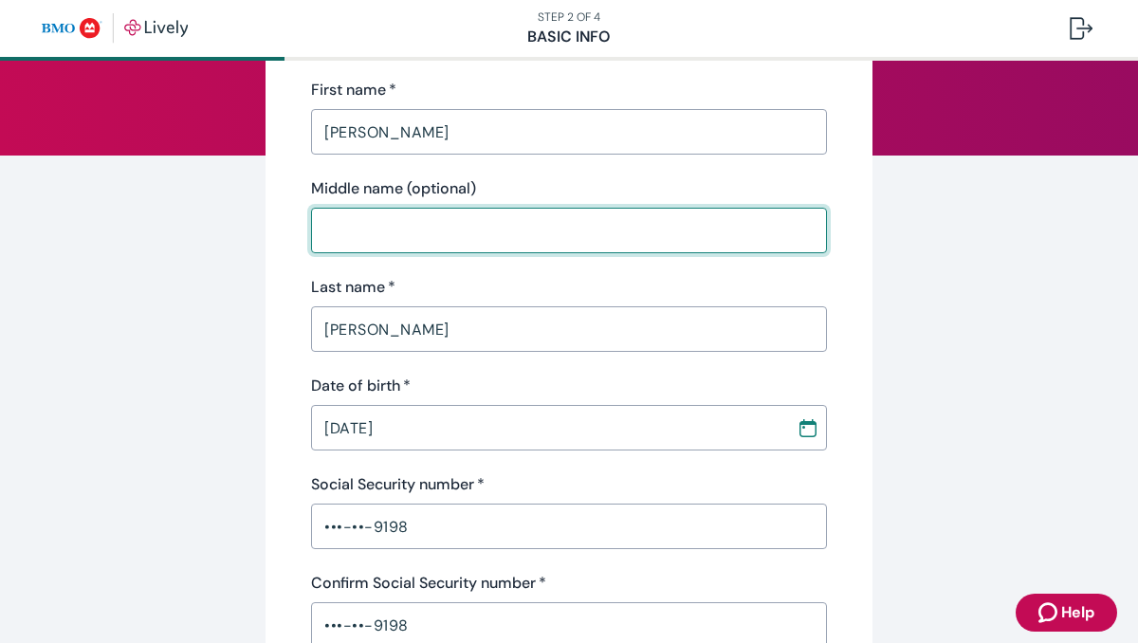
click at [609, 232] on input "Middle name (optional)" at bounding box center [569, 231] width 516 height 38
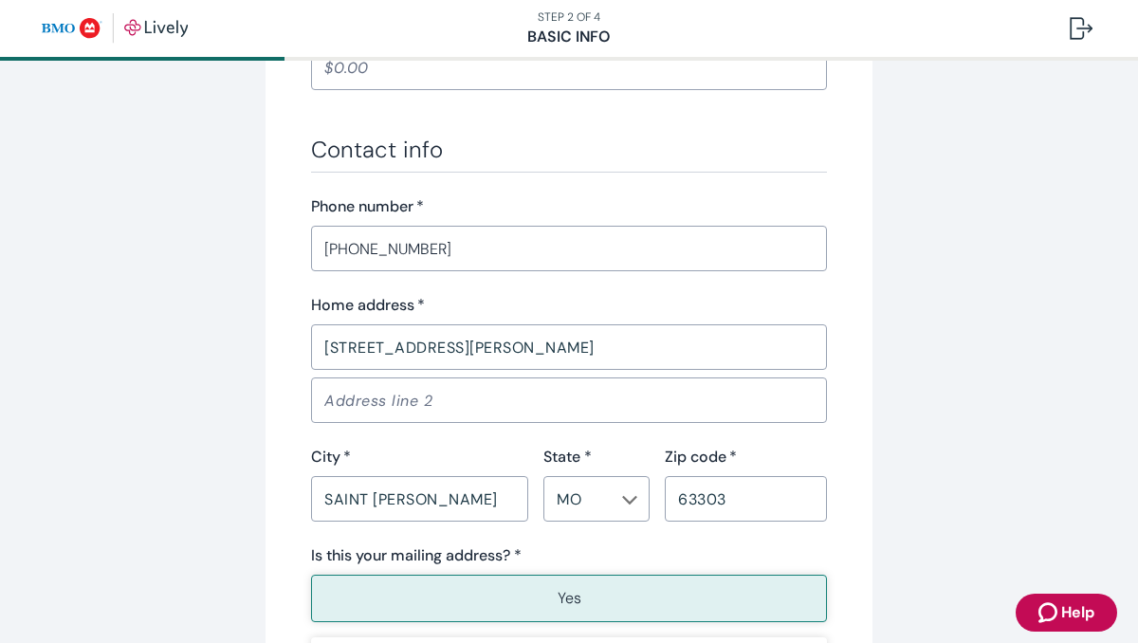
scroll to position [1233, 0]
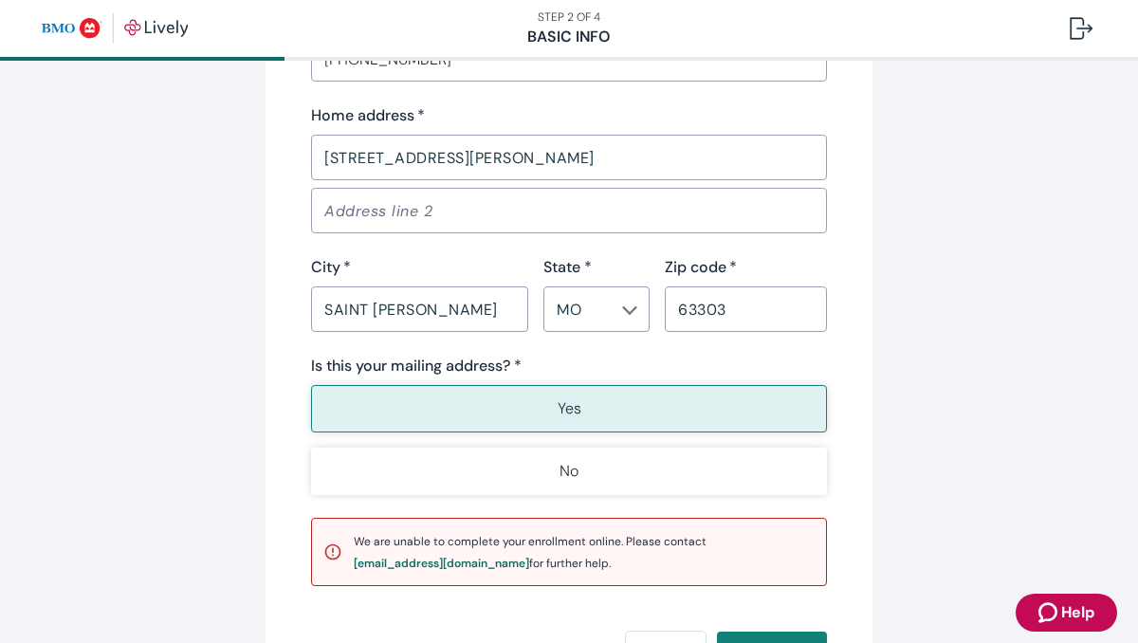
click at [628, 312] on icon "Chevron icon" at bounding box center [629, 310] width 15 height 15
type input "[PERSON_NAME]"
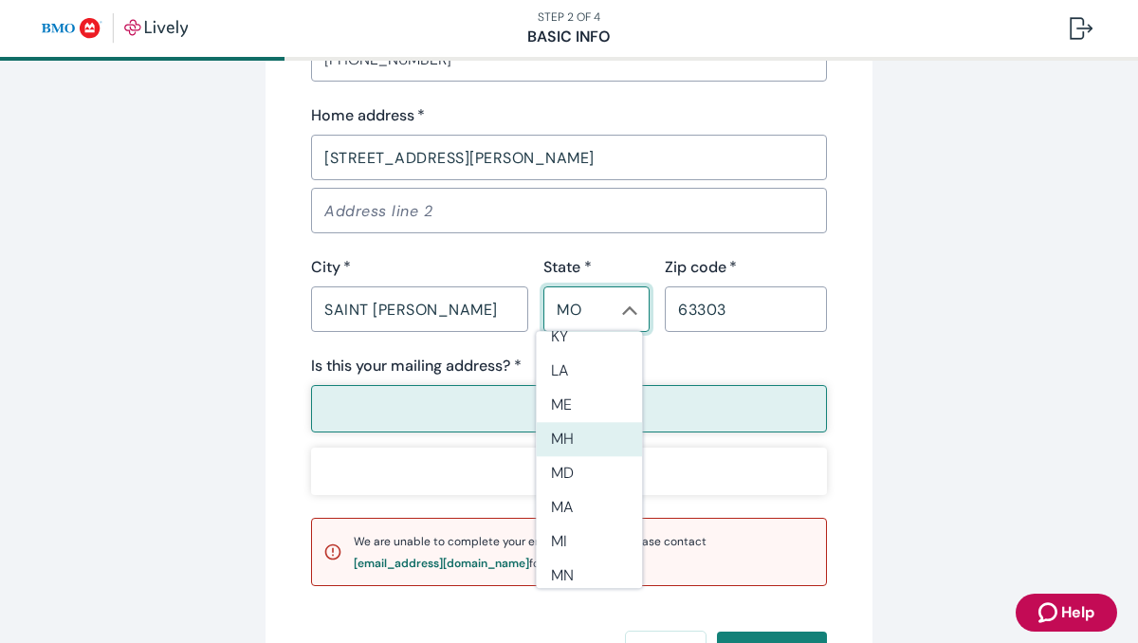
scroll to position [681, 0]
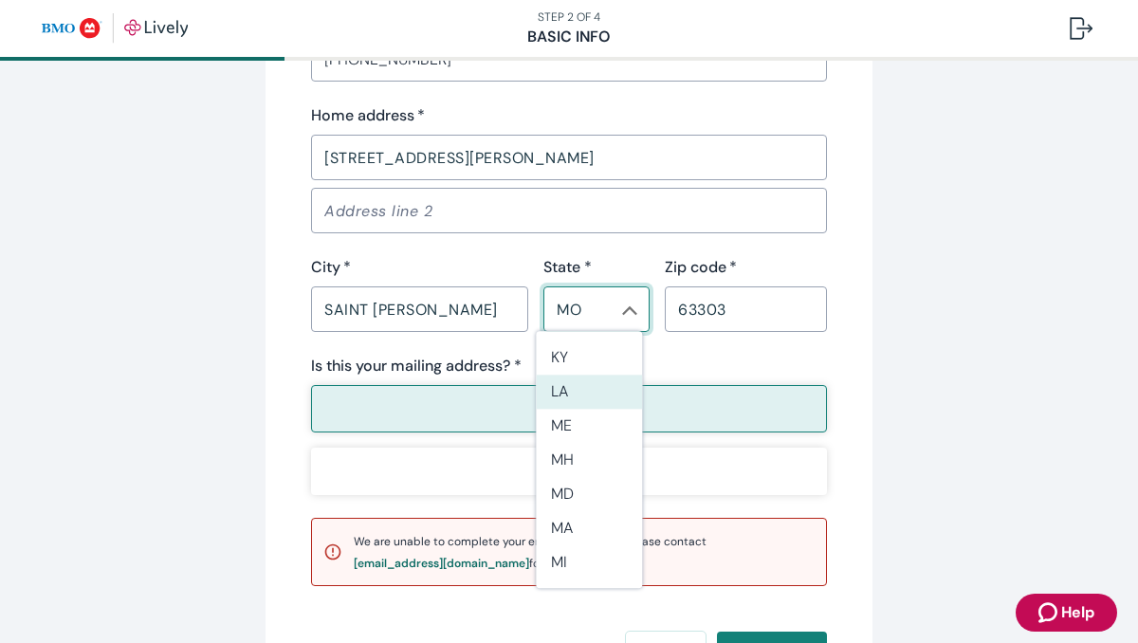
type input "LA"
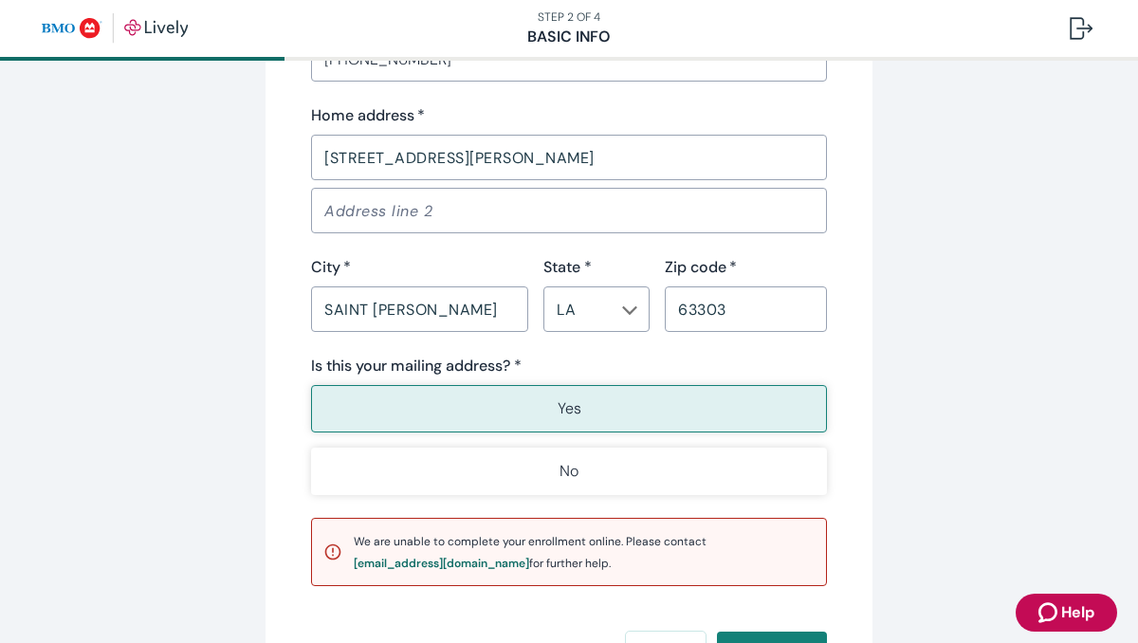
click at [535, 402] on button "Yes" at bounding box center [569, 408] width 516 height 47
click at [562, 409] on p "Yes" at bounding box center [570, 408] width 24 height 23
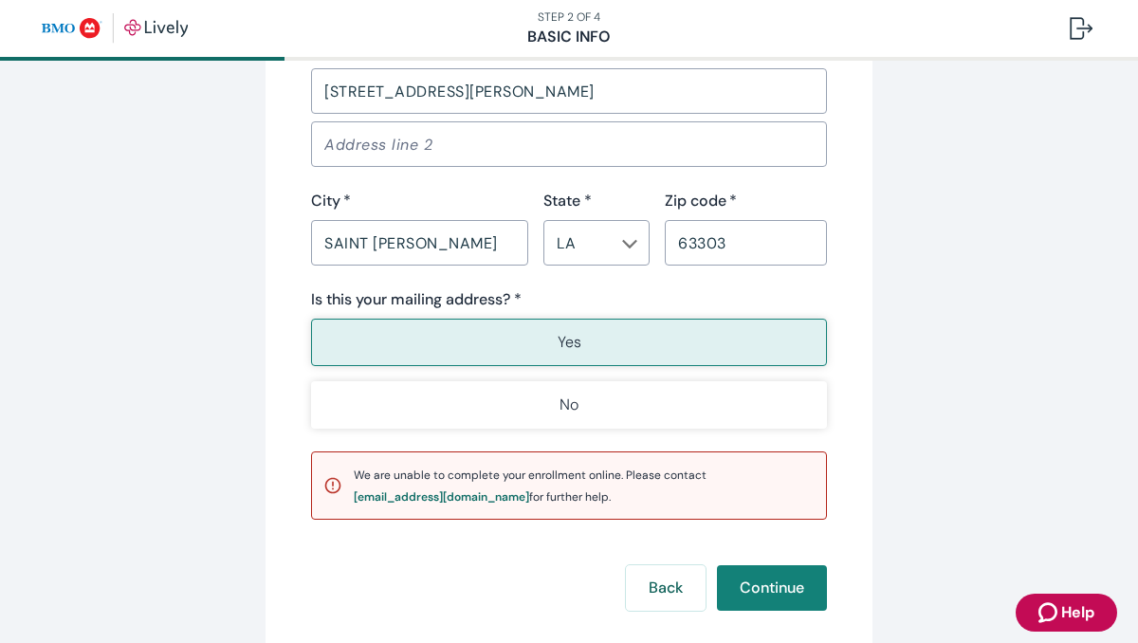
scroll to position [1409, 0]
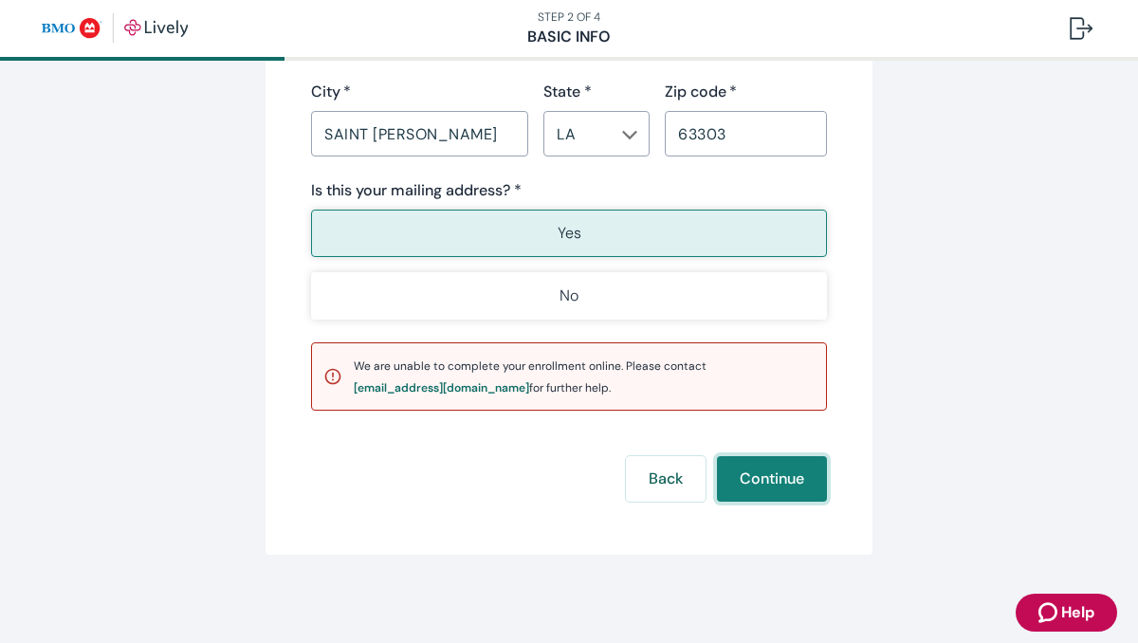
click at [770, 470] on button "Continue" at bounding box center [772, 479] width 110 height 46
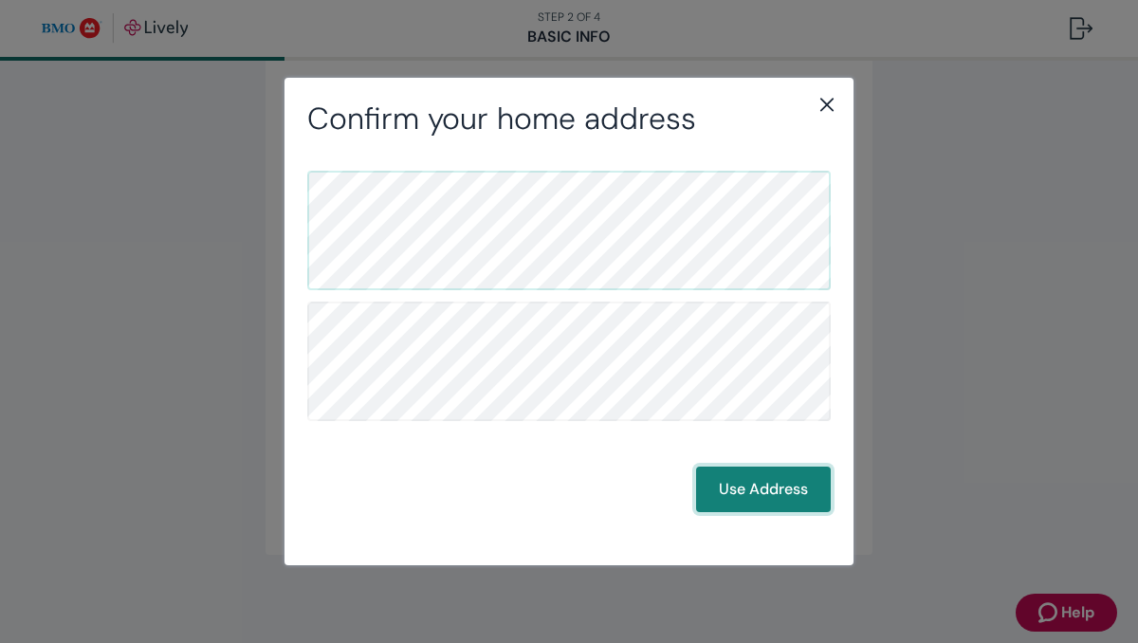
click at [745, 483] on button "Use Address" at bounding box center [763, 490] width 135 height 46
click at [822, 107] on icon "close" at bounding box center [827, 104] width 23 height 23
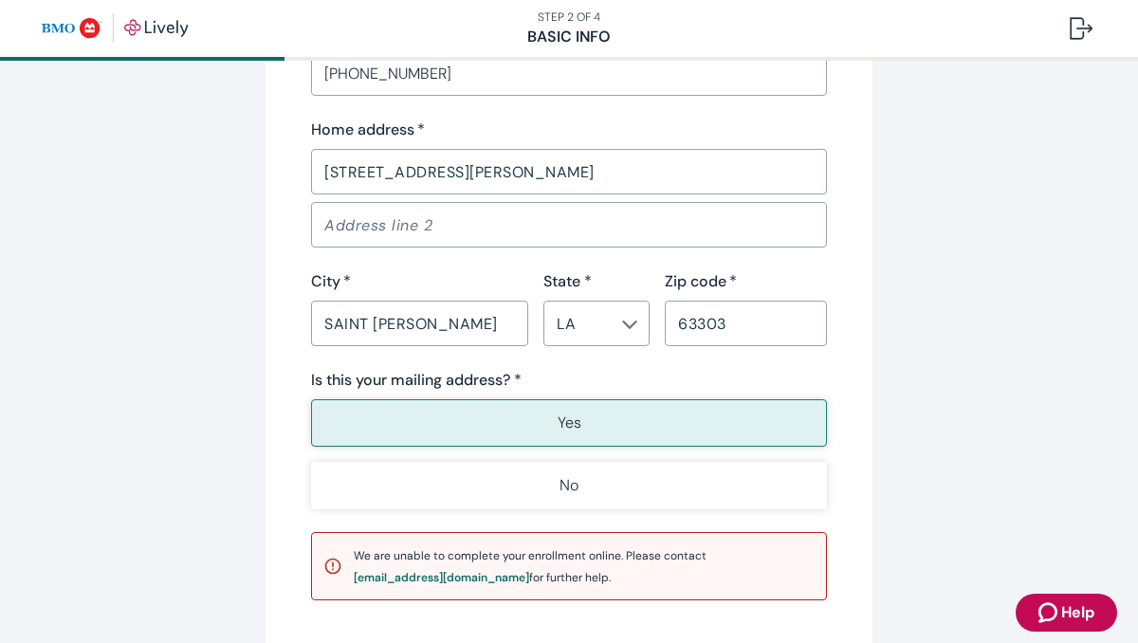
scroll to position [1314, 0]
